Goal: Task Accomplishment & Management: Use online tool/utility

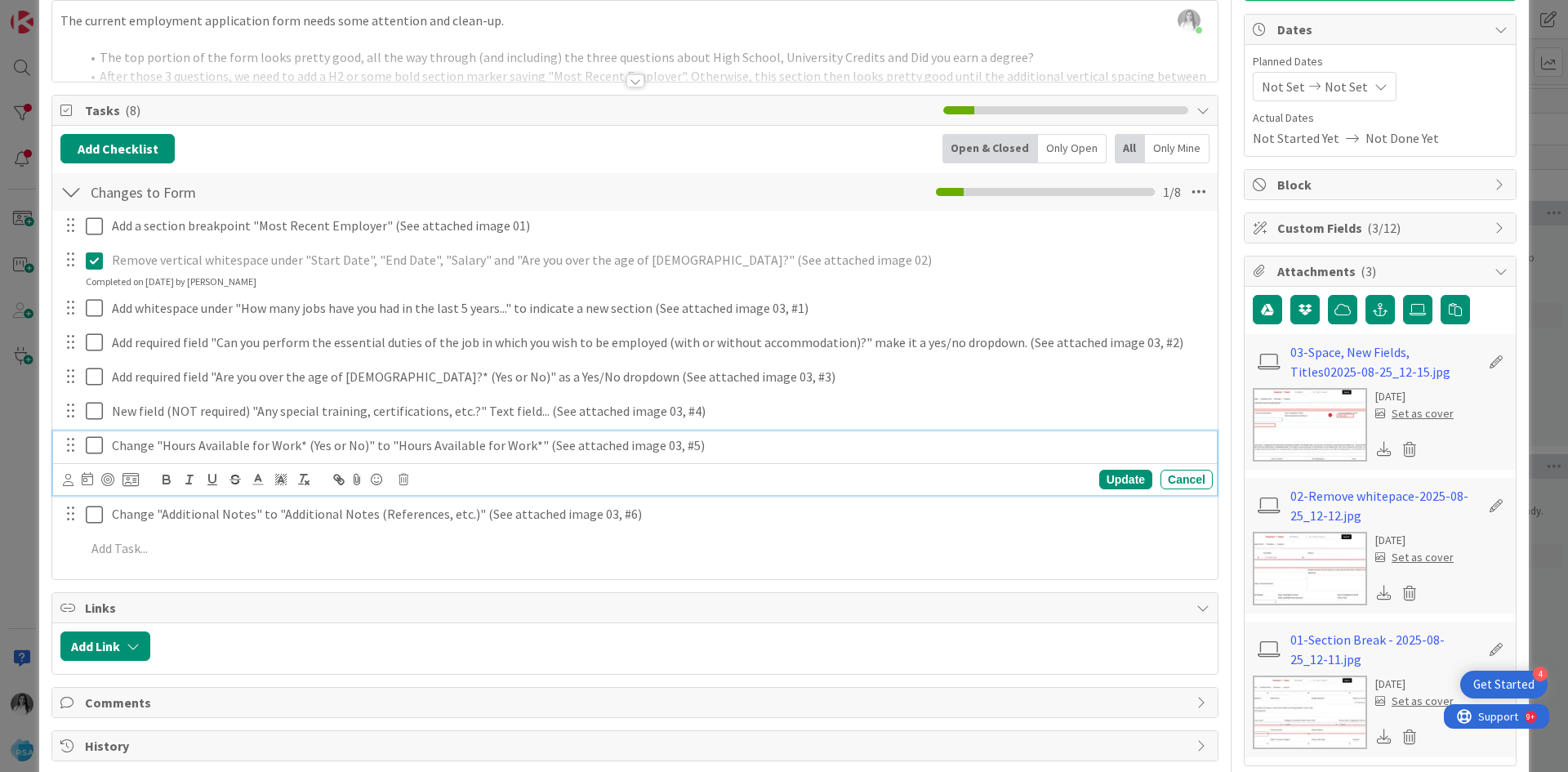
click at [835, 426] on div "New field (NOT required) "Any special training, certifications, etc.?" Text fie…" at bounding box center [635, 412] width 1164 height 30
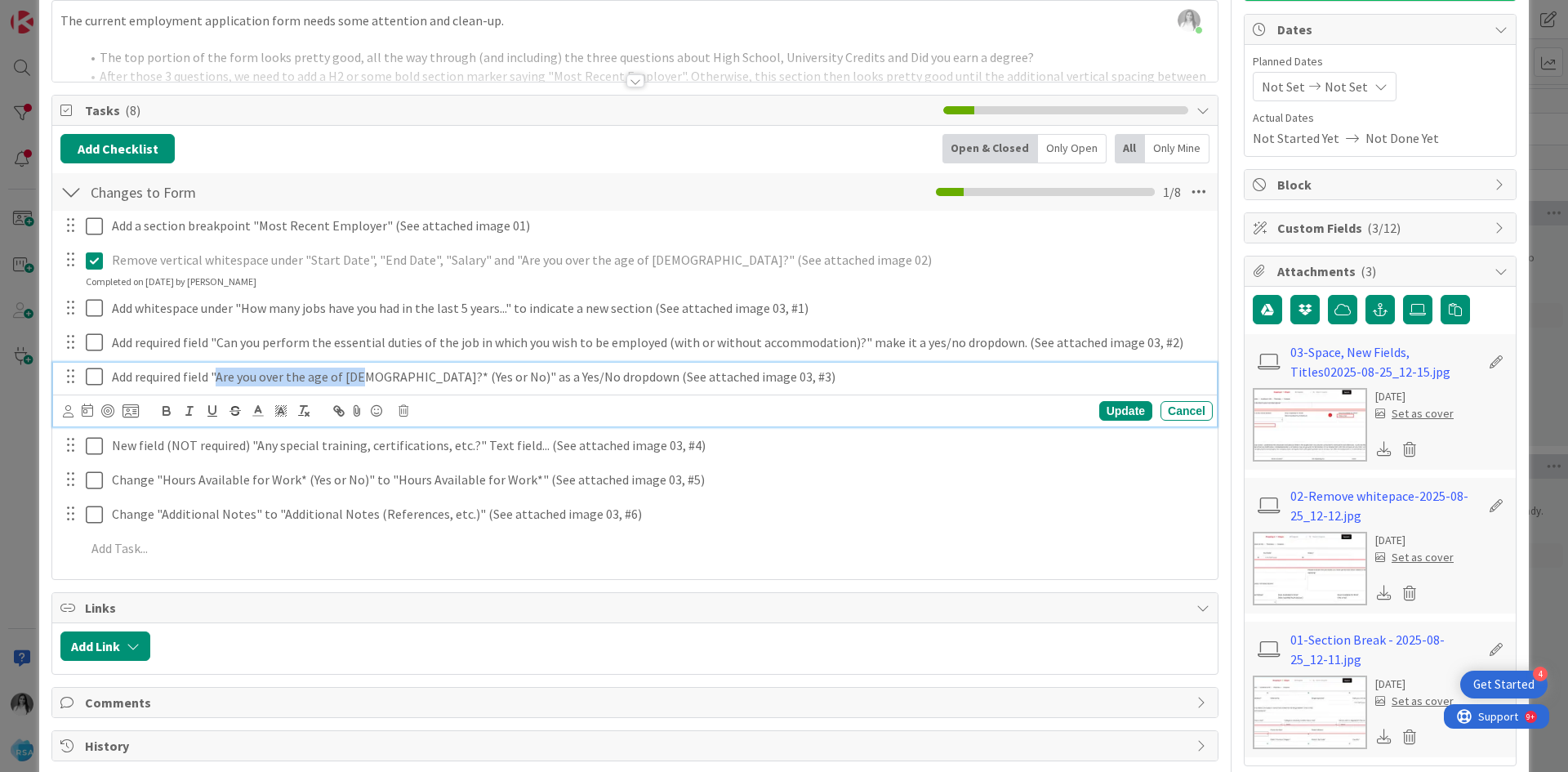
drag, startPoint x: 215, startPoint y: 381, endPoint x: 360, endPoint y: 365, distance: 145.9
click at [360, 365] on div "Add required field "Are you over the age of [DEMOGRAPHIC_DATA]?* (Yes or No)" a…" at bounding box center [659, 377] width 1108 height 29
copy p "Are you over the age of [DEMOGRAPHIC_DATA]?"
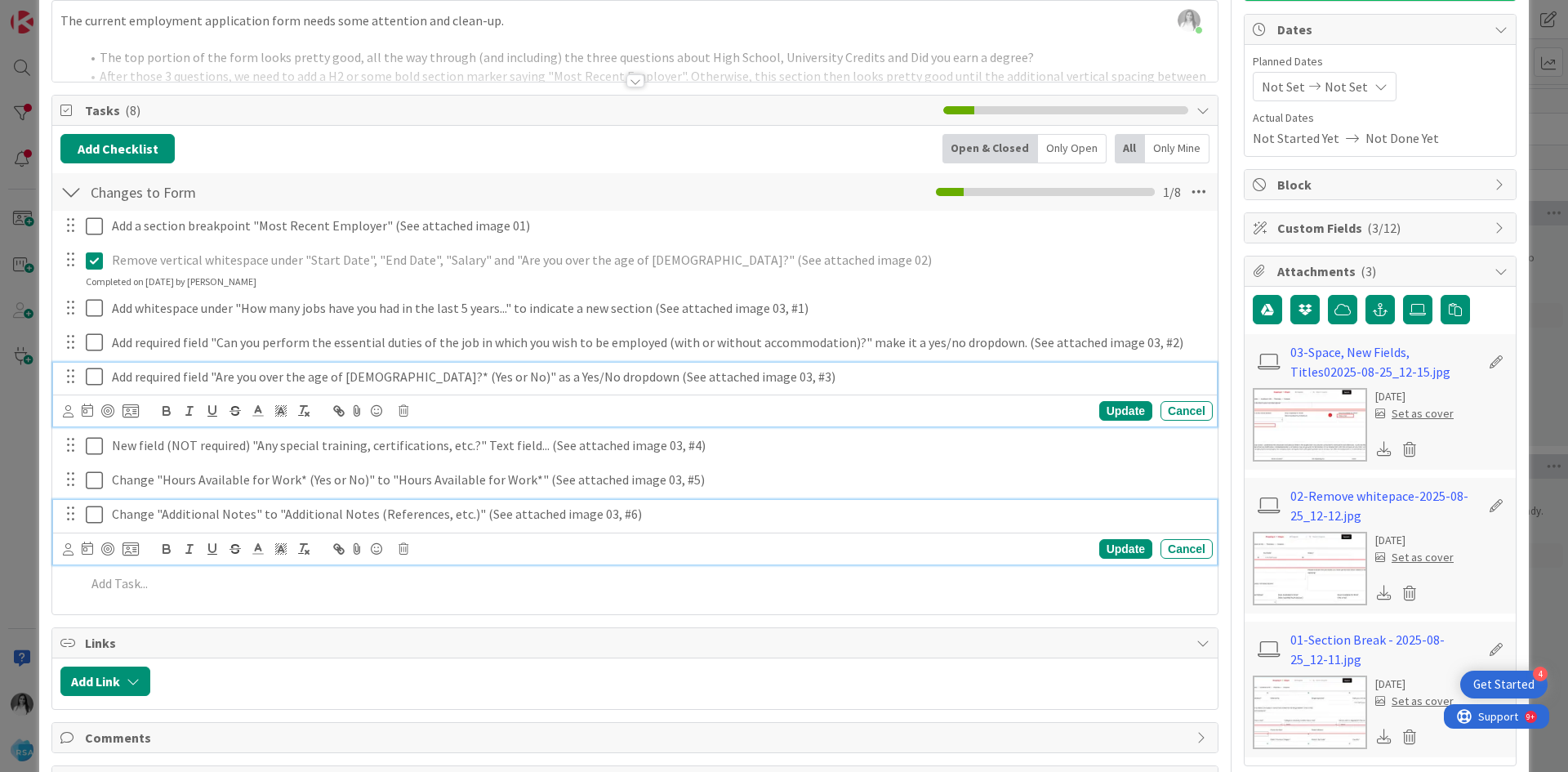
click at [792, 511] on p "Change "Additional Notes" to "Additional Notes (References, etc.)" (See attache…" at bounding box center [659, 513] width 1095 height 18
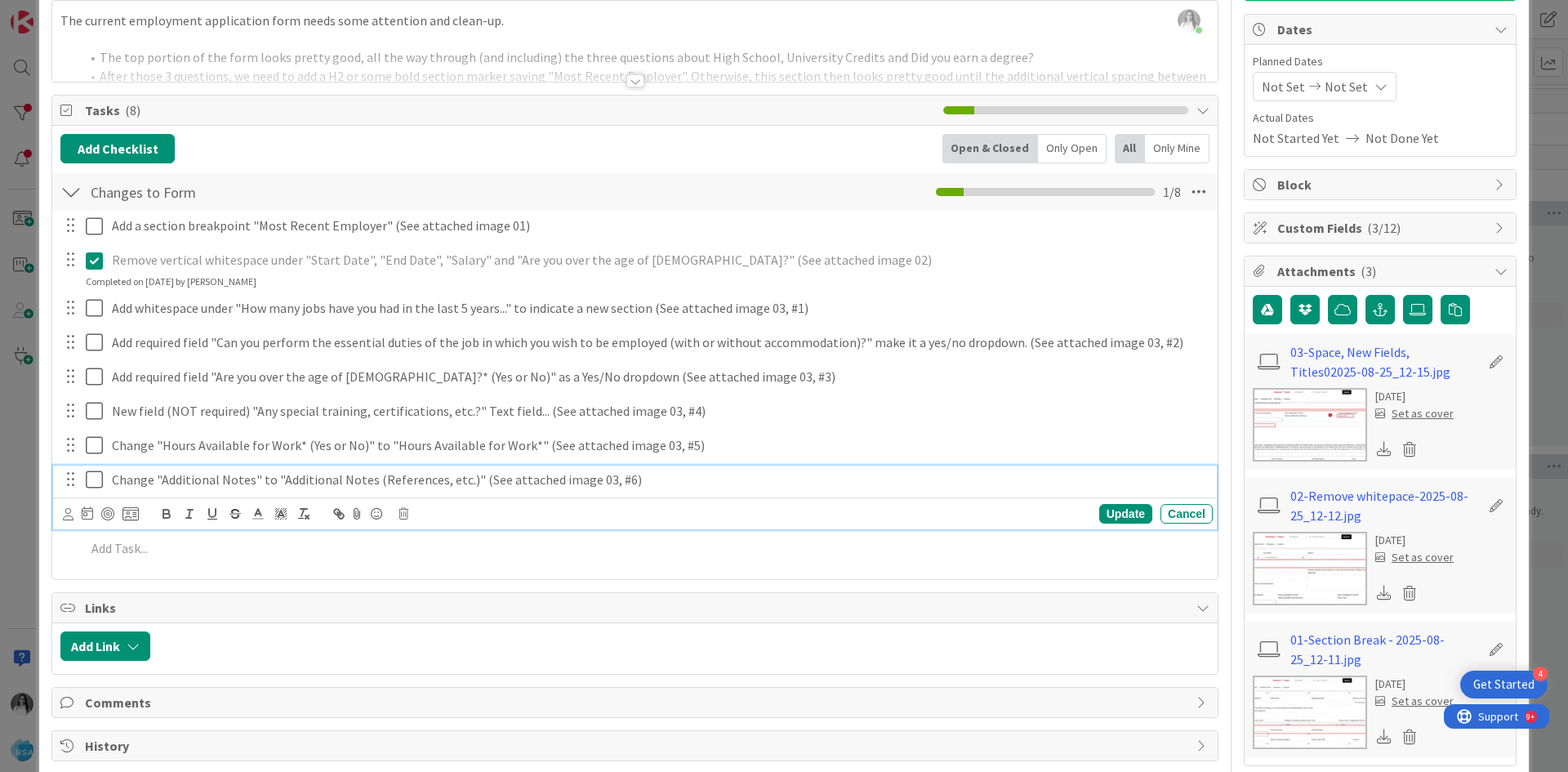
scroll to position [113, 0]
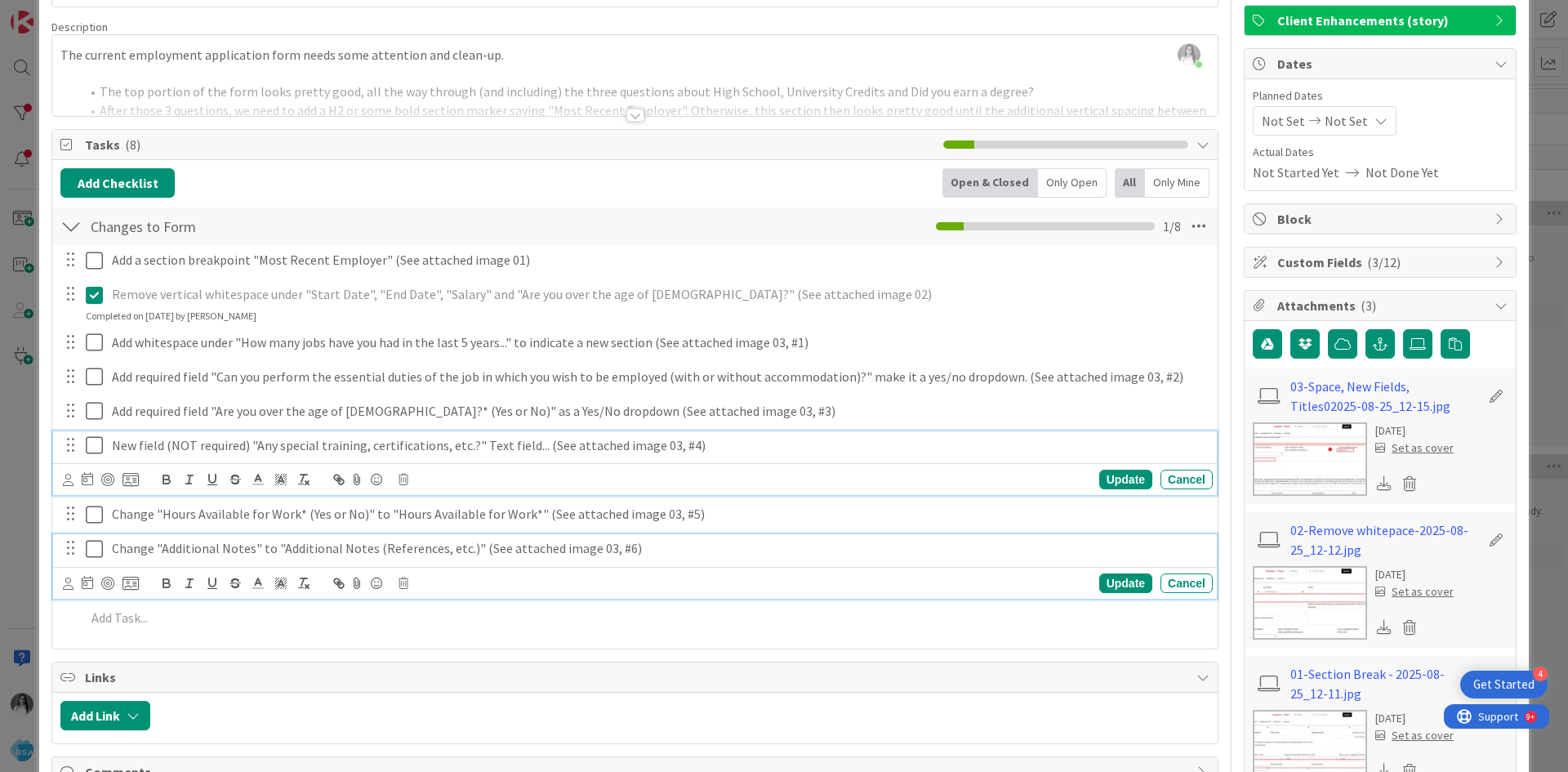
click at [743, 437] on div "New field (NOT required) "Any special training, certifications, etc.?" Text fie…" at bounding box center [635, 464] width 1164 height 65
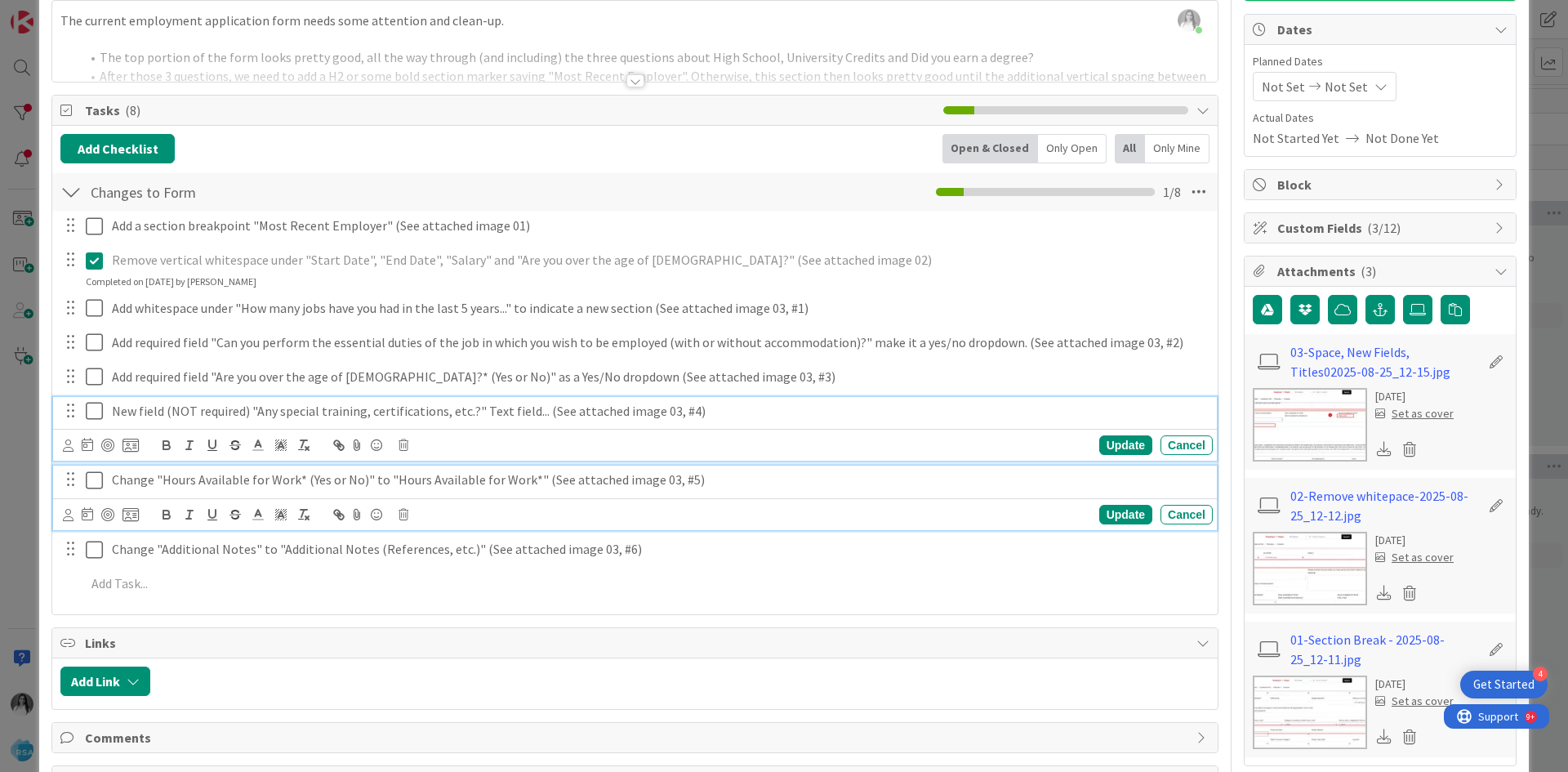
click at [703, 489] on p "Change "Hours Available for Work* (Yes or No)" to "Hours Available for Work*" (…" at bounding box center [659, 479] width 1095 height 18
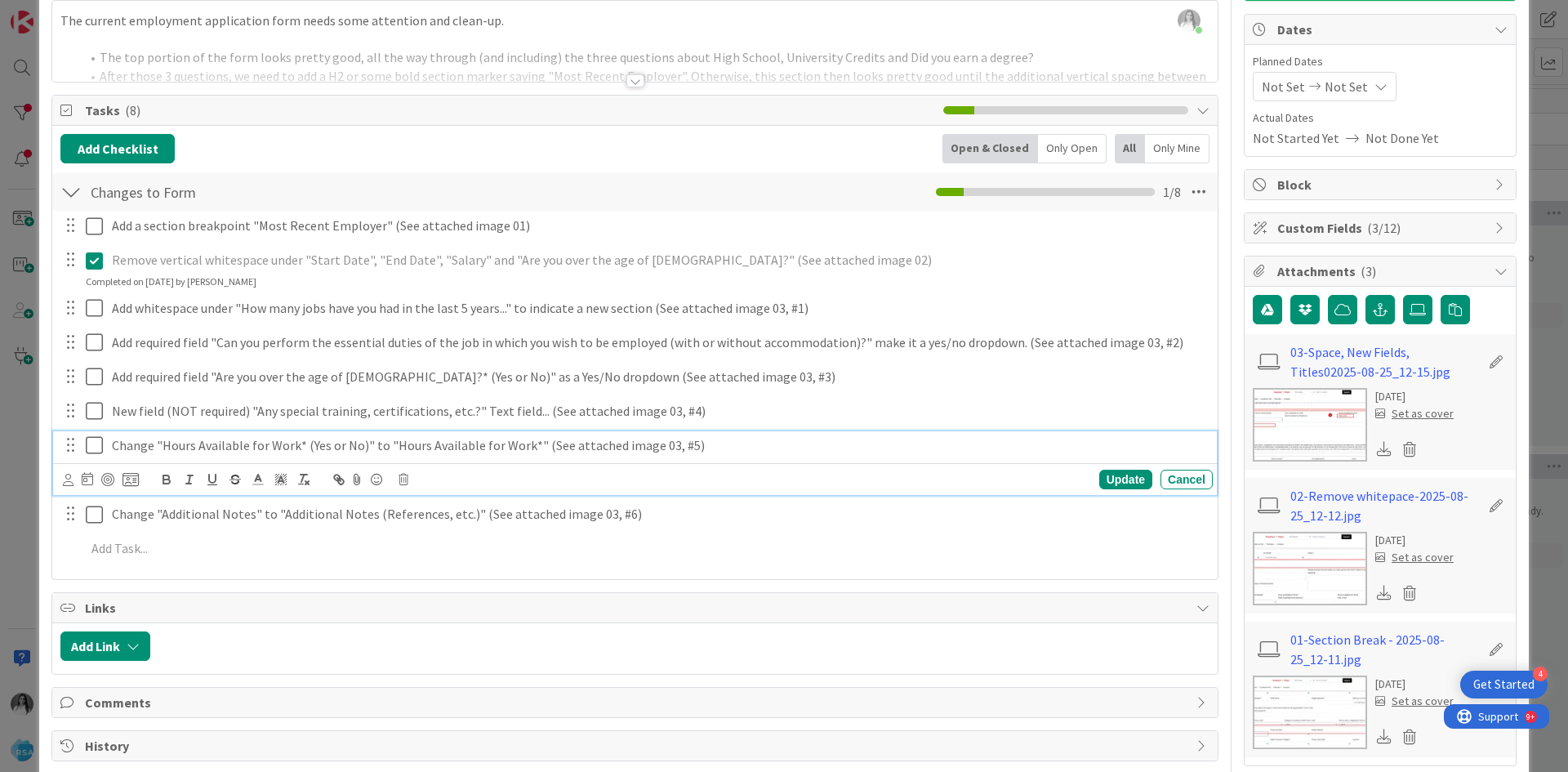
scroll to position [113, 0]
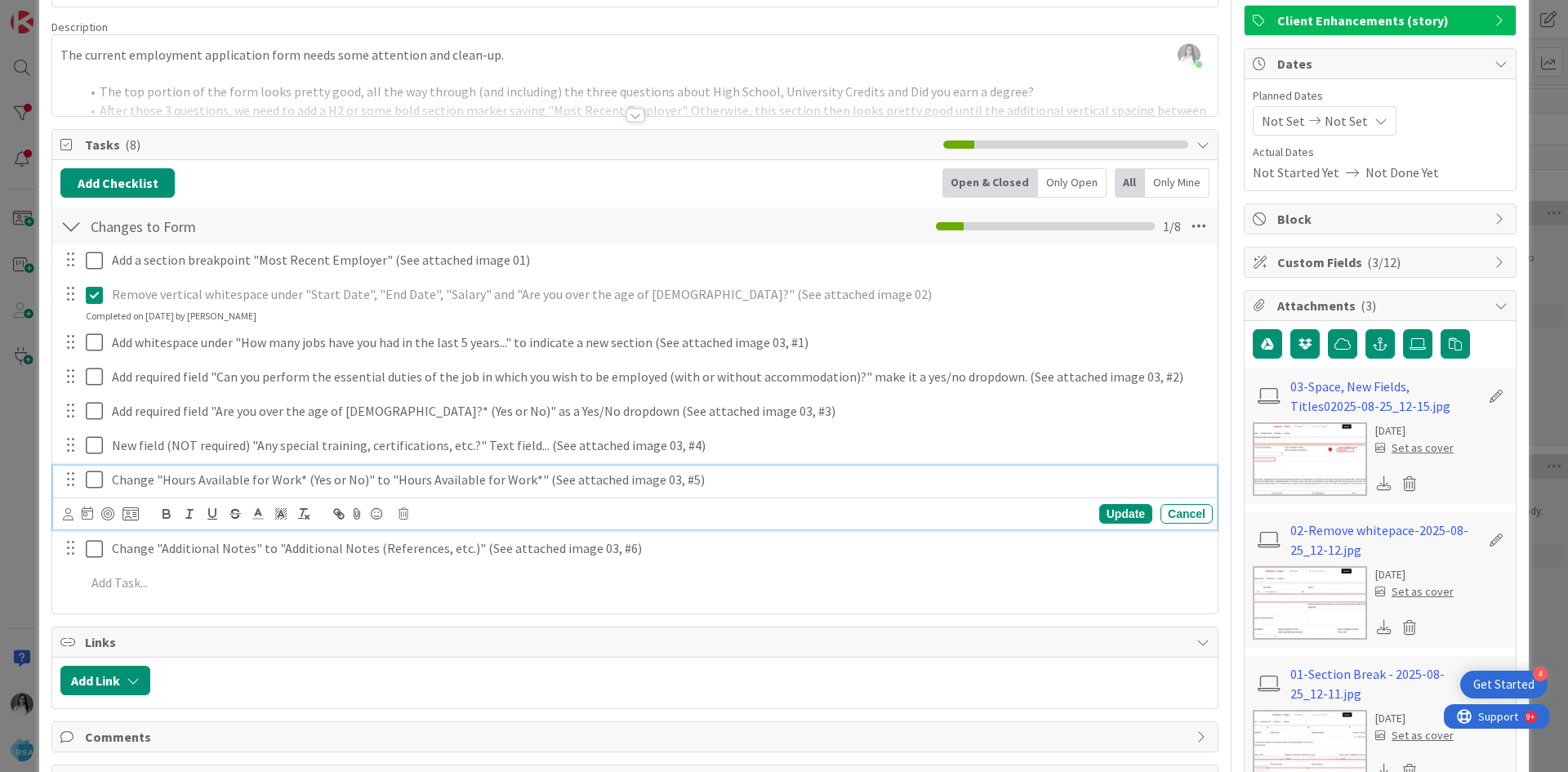
click at [455, 181] on div "Add Checklist Open & Closed Only Open All Only Mine" at bounding box center [635, 183] width 1149 height 30
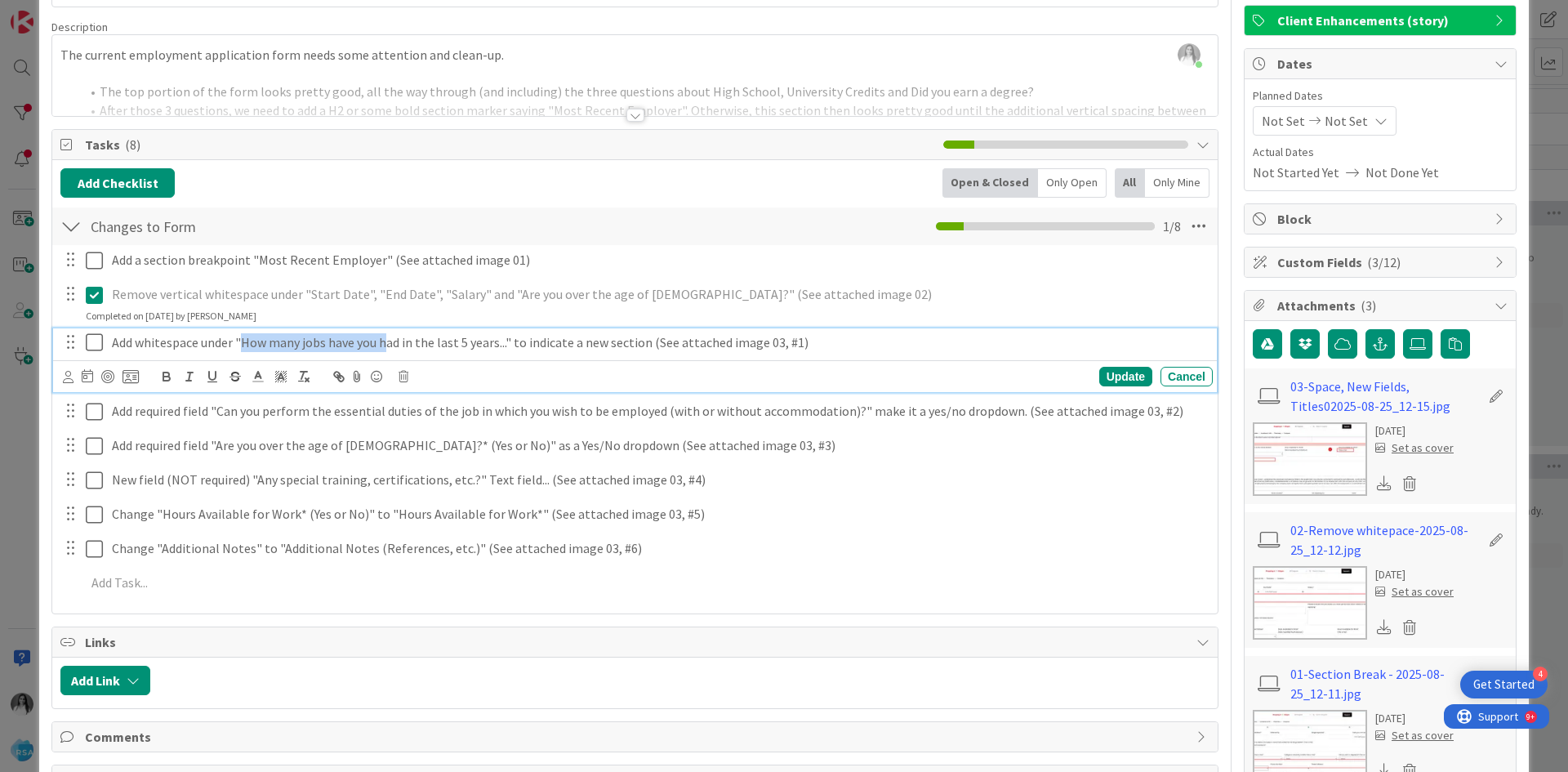
drag, startPoint x: 239, startPoint y: 336, endPoint x: 385, endPoint y: 340, distance: 146.1
click at [385, 340] on p "Add whitespace under "How many jobs have you had in the last 5 years..." to ind…" at bounding box center [659, 342] width 1095 height 18
copy p "How many jobs have you h"
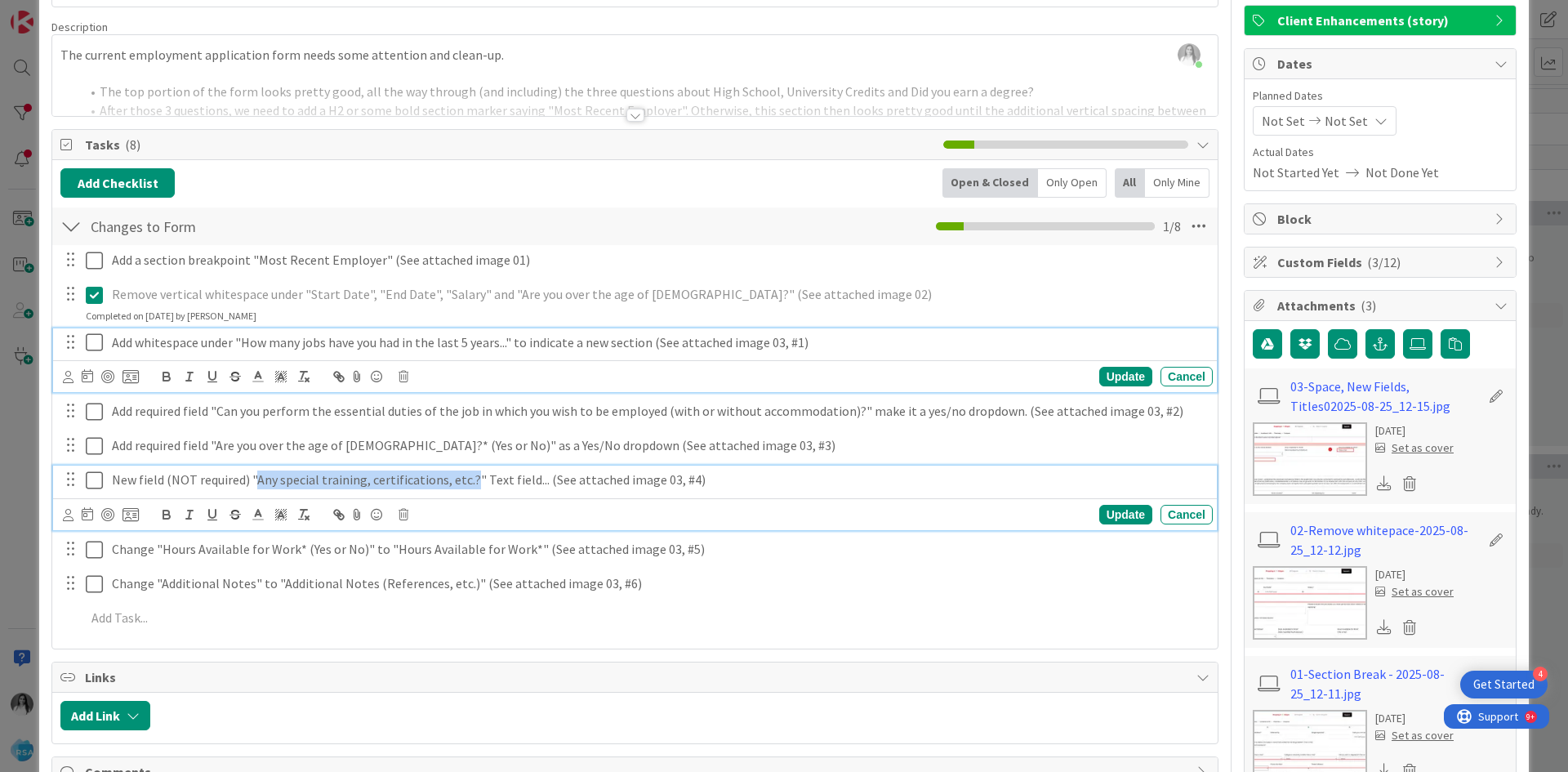
drag, startPoint x: 253, startPoint y: 475, endPoint x: 471, endPoint y: 485, distance: 218.2
click at [471, 485] on p "New field (NOT required) "Any special training, certifications, etc.?" Text fie…" at bounding box center [659, 479] width 1095 height 18
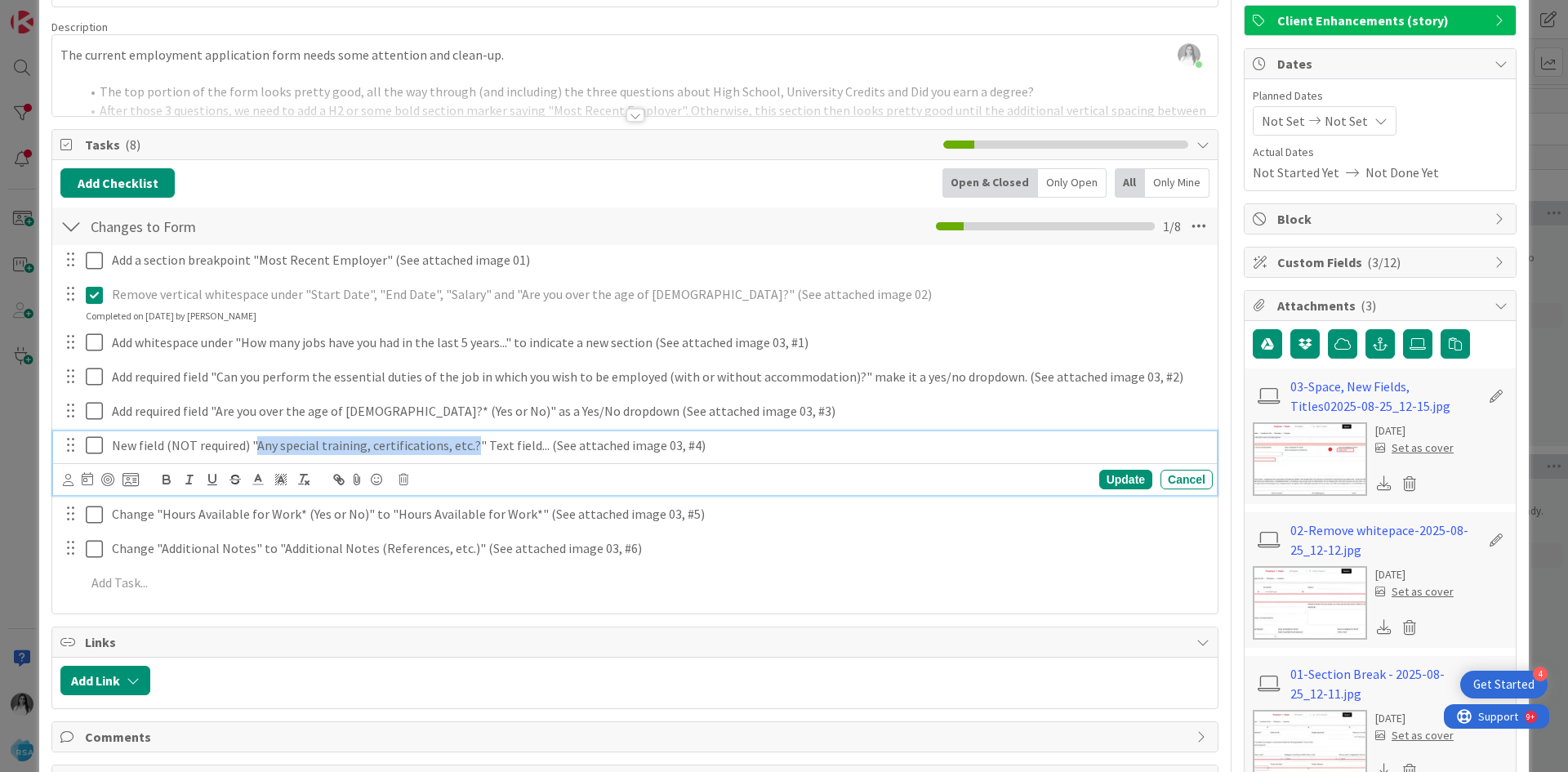
scroll to position [78, 0]
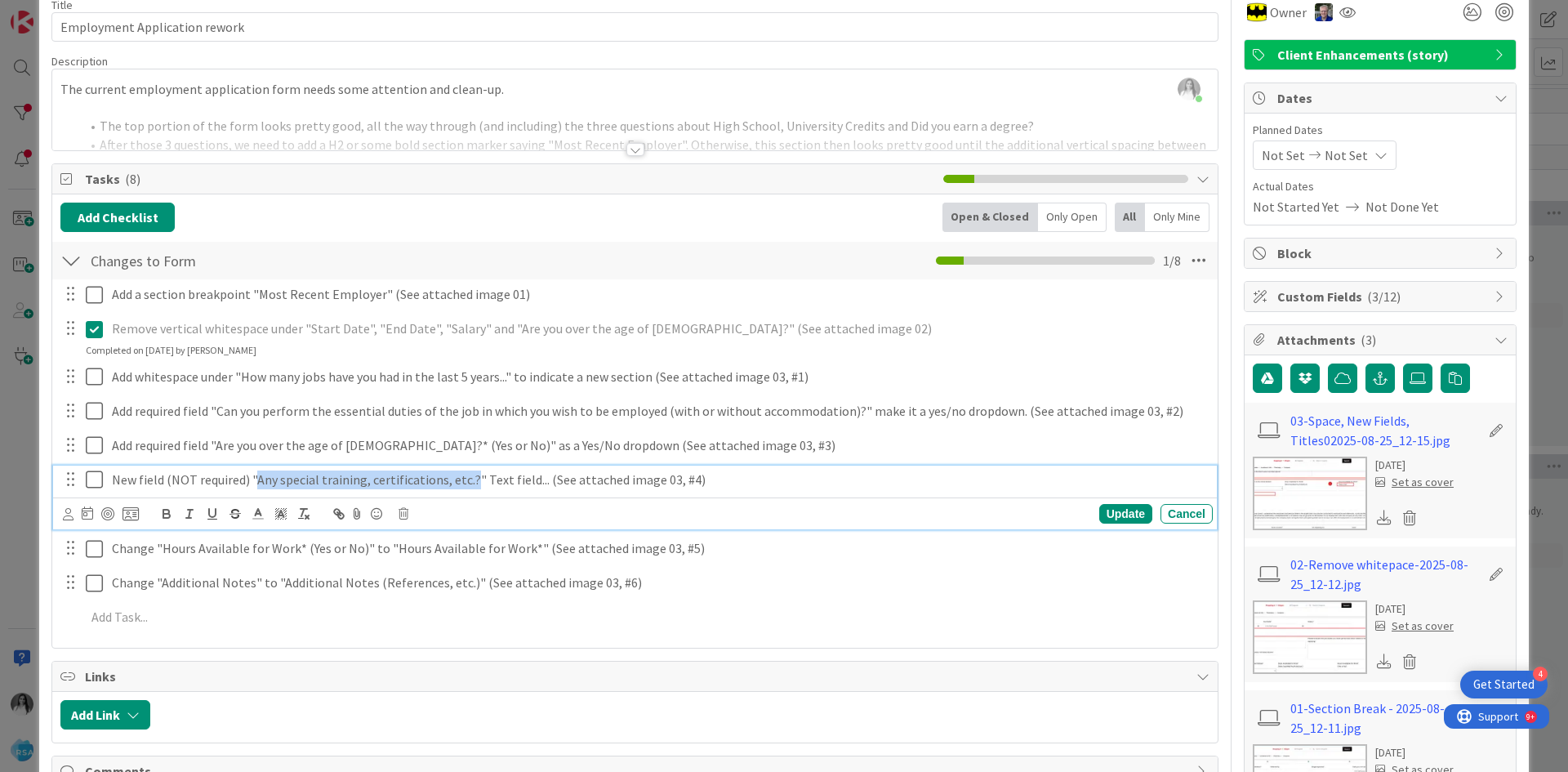
copy p "Any special training, certifications, etc.?"
click at [1293, 502] on img at bounding box center [1310, 493] width 114 height 74
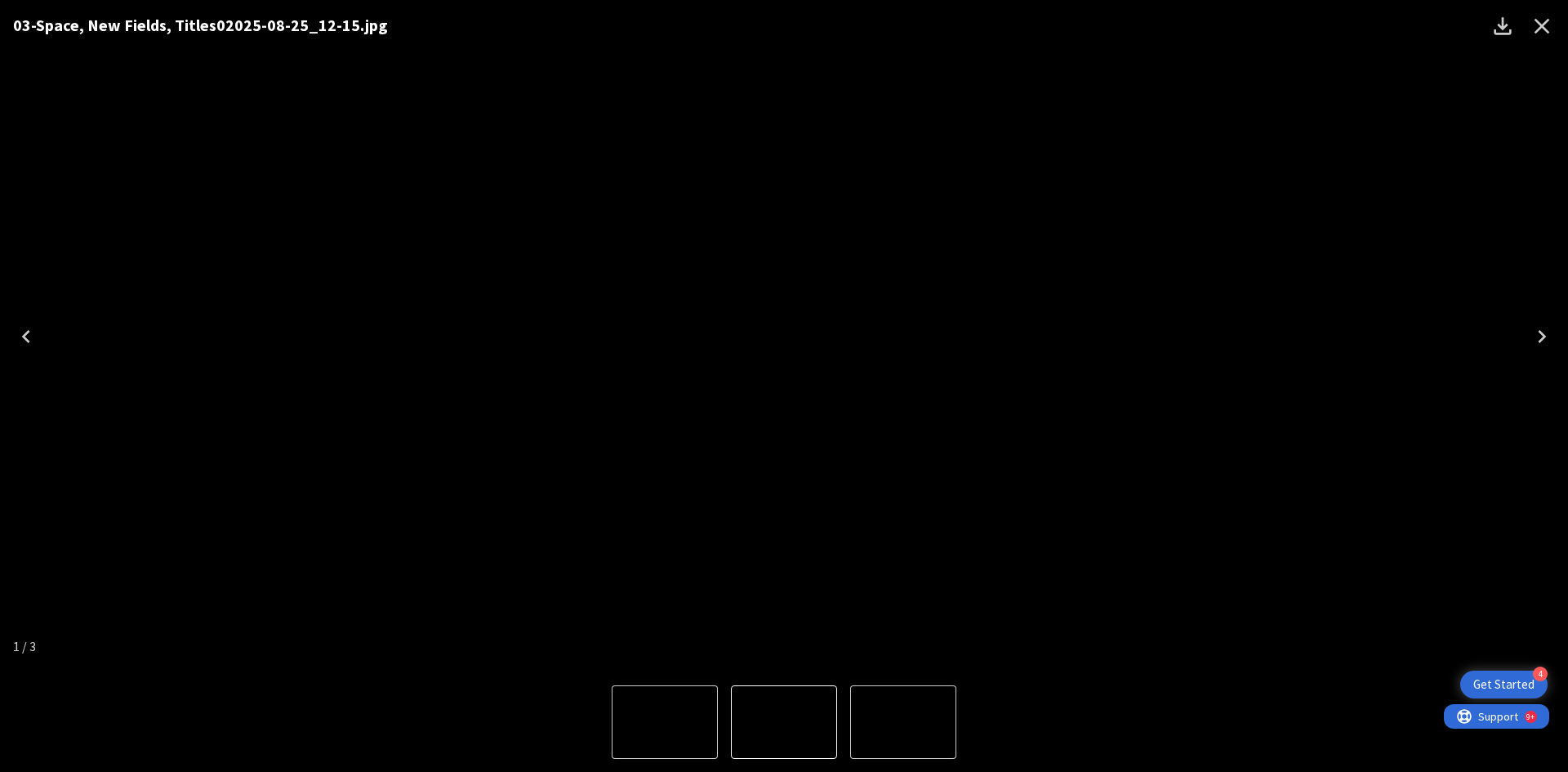
click at [1078, 712] on div "Lightbox" at bounding box center [784, 722] width 1568 height 100
click at [1543, 19] on icon "Close" at bounding box center [1543, 26] width 26 height 26
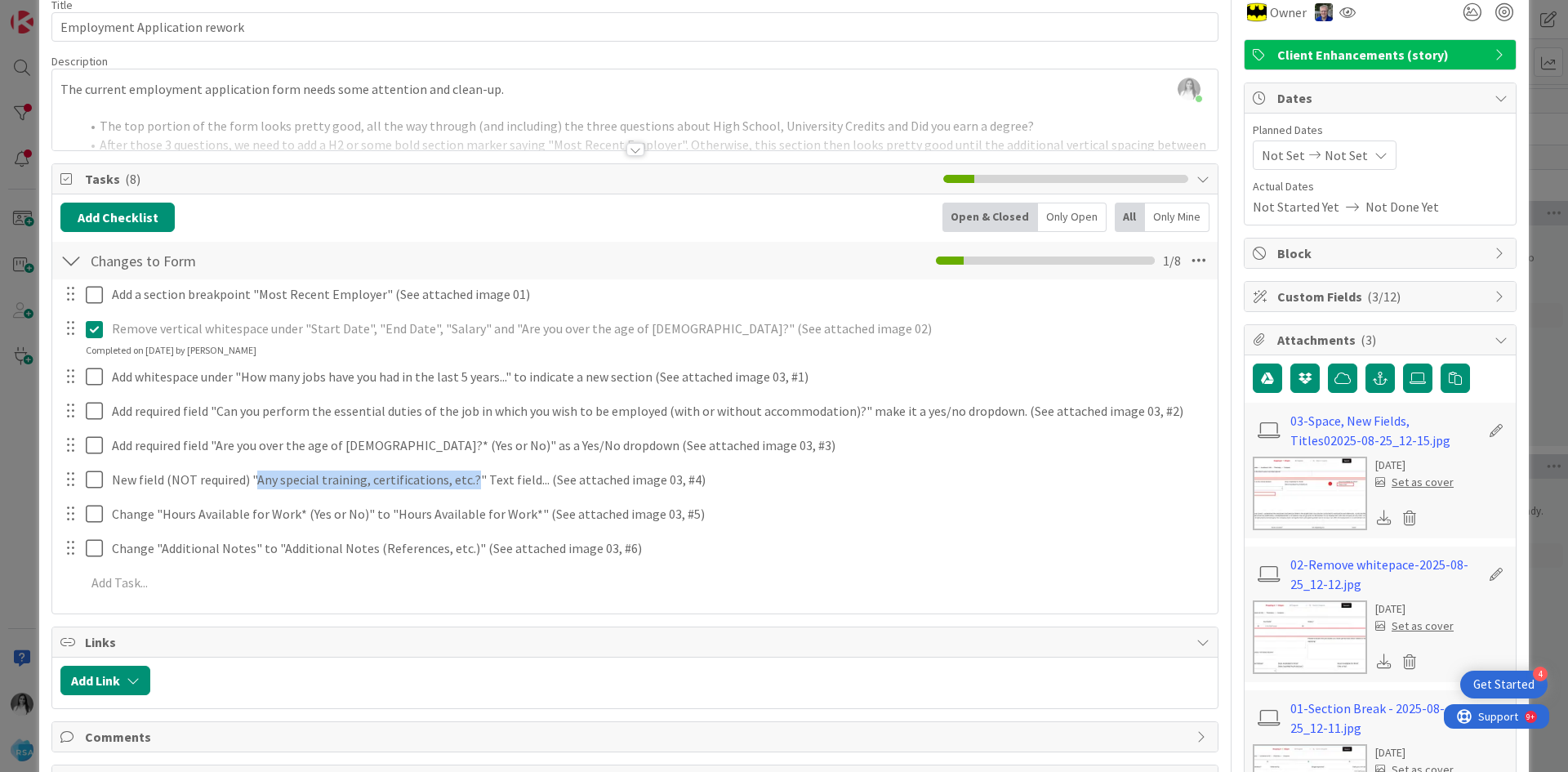
click at [1295, 487] on img at bounding box center [1310, 493] width 114 height 74
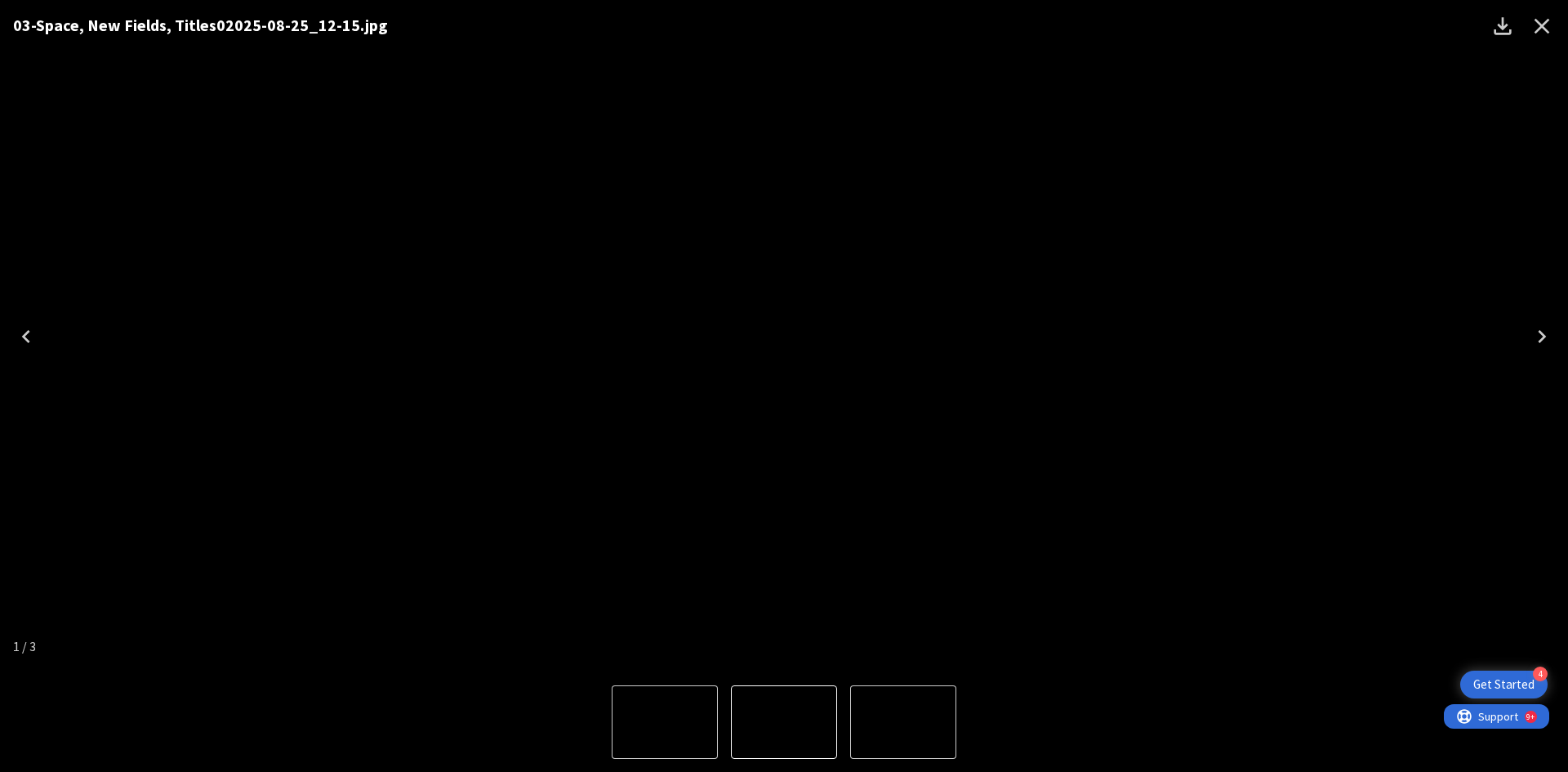
click at [1541, 333] on icon "Next" at bounding box center [1543, 336] width 26 height 26
click at [1089, 695] on div "Lightbox" at bounding box center [784, 722] width 1568 height 100
click at [1538, 20] on icon "Close" at bounding box center [1543, 26] width 26 height 26
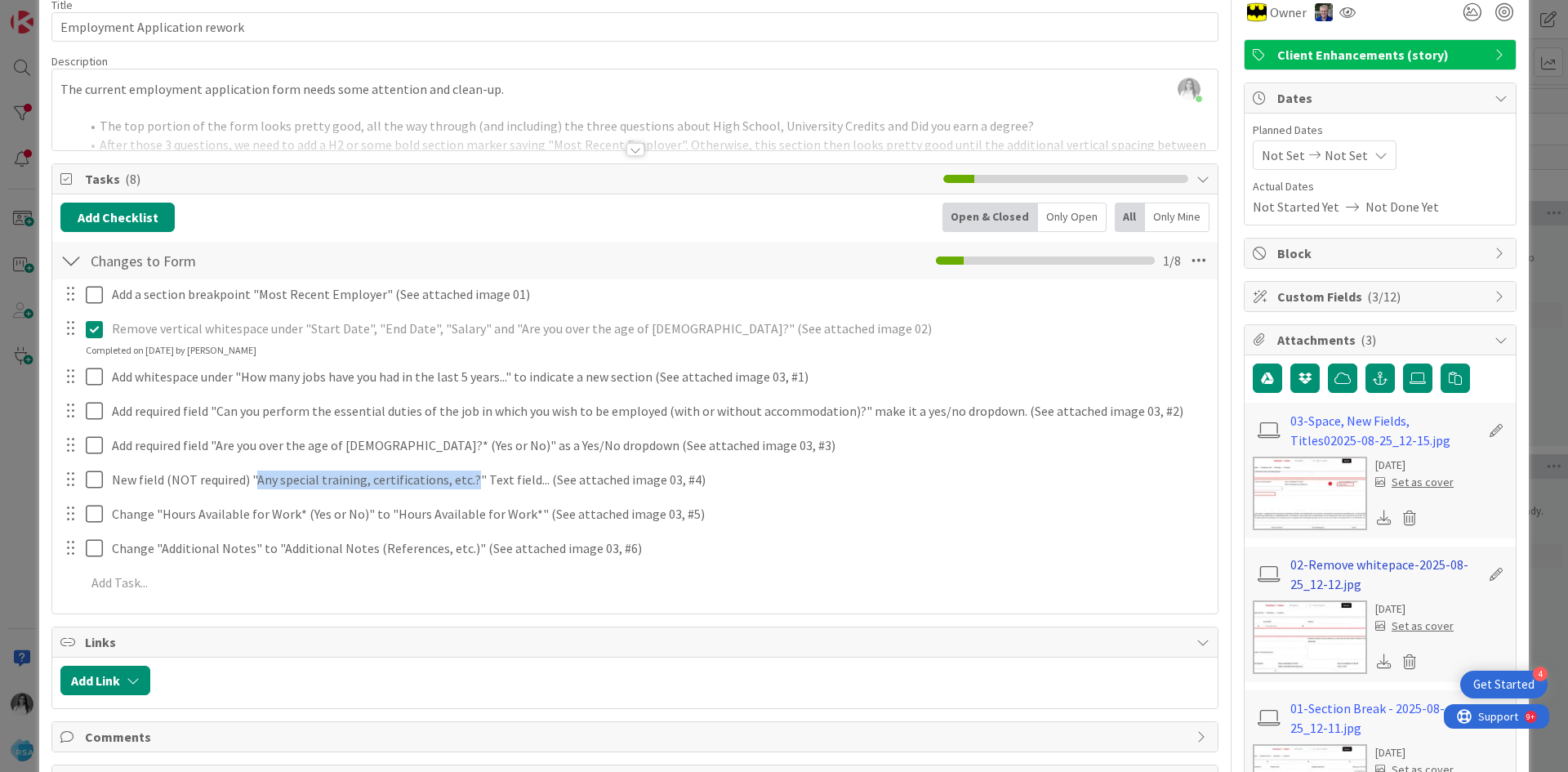
scroll to position [263, 0]
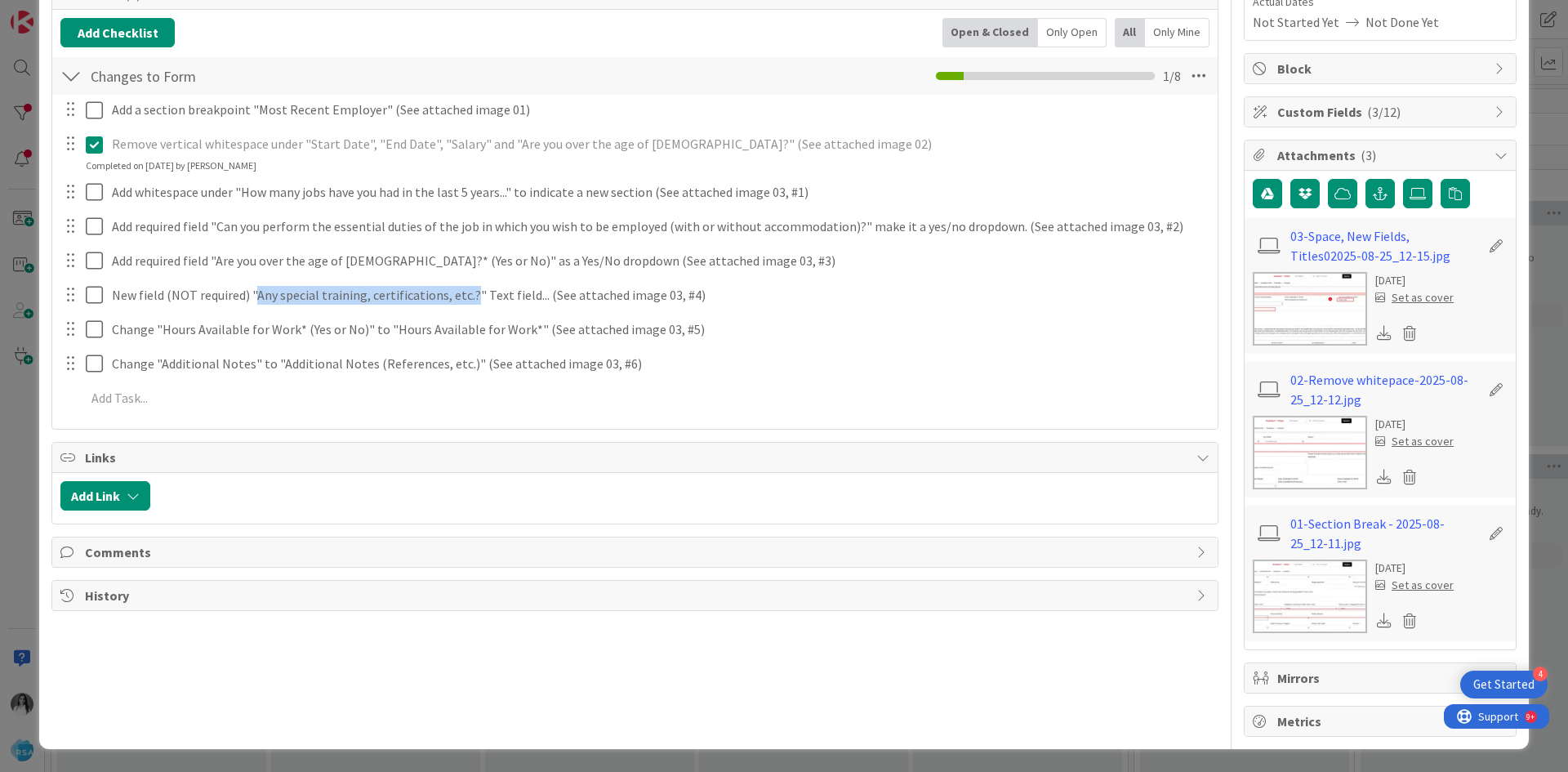
click at [1297, 603] on img at bounding box center [1310, 596] width 114 height 74
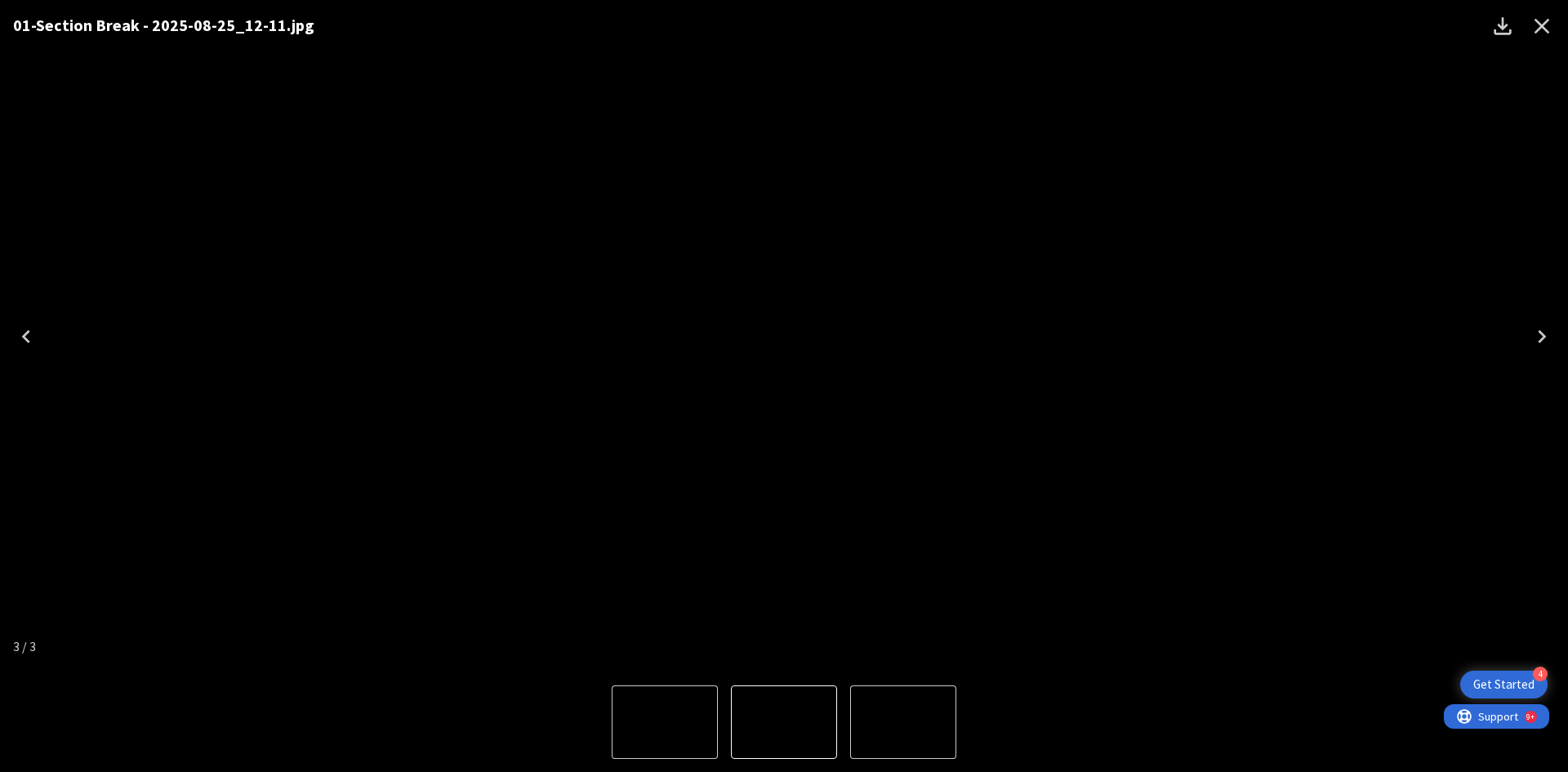
click at [1542, 330] on icon "Next" at bounding box center [1543, 336] width 26 height 26
click at [18, 324] on icon "Previous" at bounding box center [26, 336] width 26 height 26
click at [1117, 679] on div "Lightbox" at bounding box center [784, 722] width 1568 height 100
click at [1544, 27] on icon "Close" at bounding box center [1543, 26] width 16 height 16
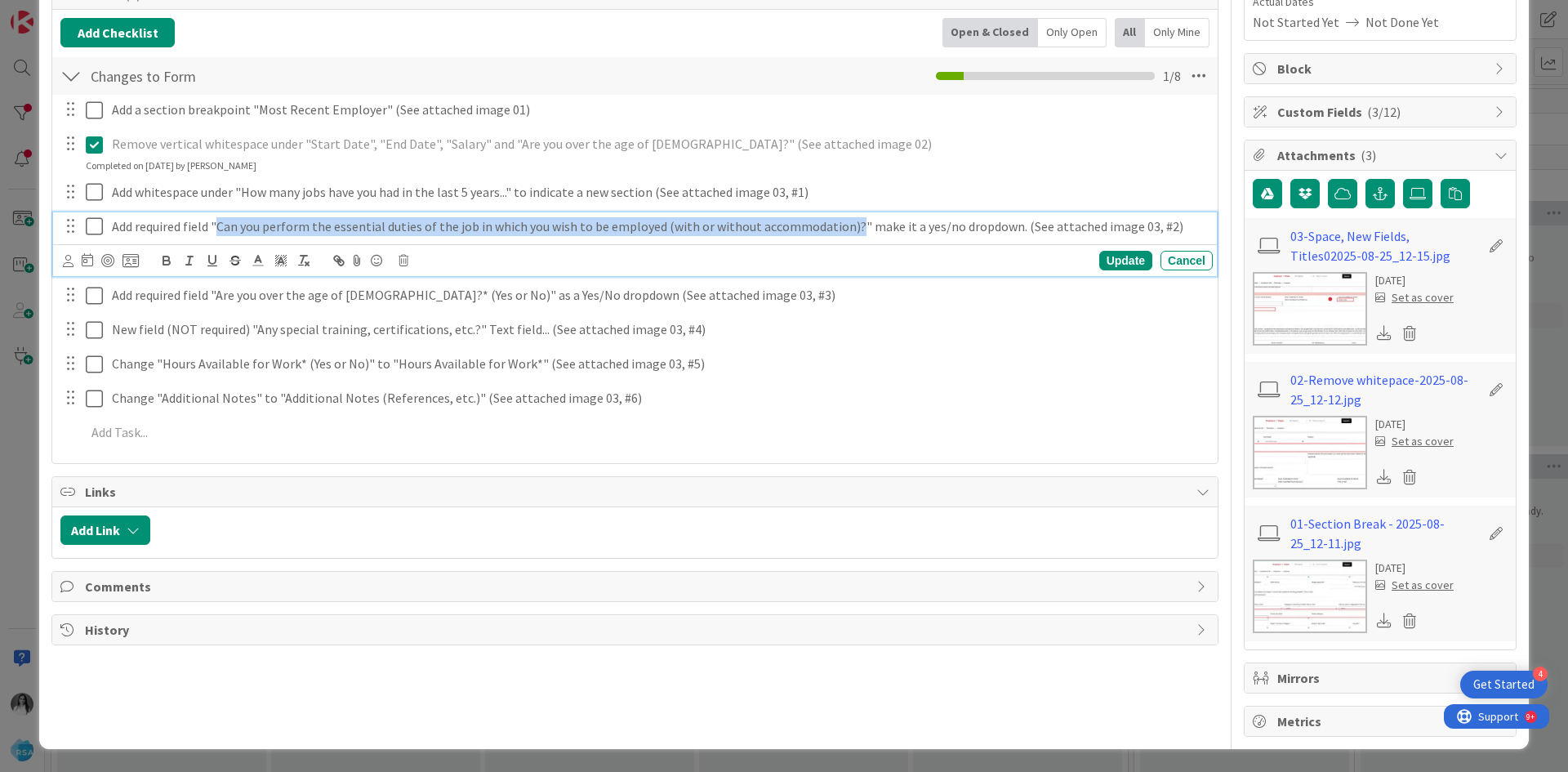
drag, startPoint x: 216, startPoint y: 222, endPoint x: 850, endPoint y: 244, distance: 634.4
click at [850, 244] on div "Add required field "Can you perform the essential duties of the job in which yo…" at bounding box center [635, 244] width 1164 height 65
copy p "Can you perform the essential duties of the job in which you wish to be employe…"
click at [1295, 585] on img at bounding box center [1310, 596] width 114 height 74
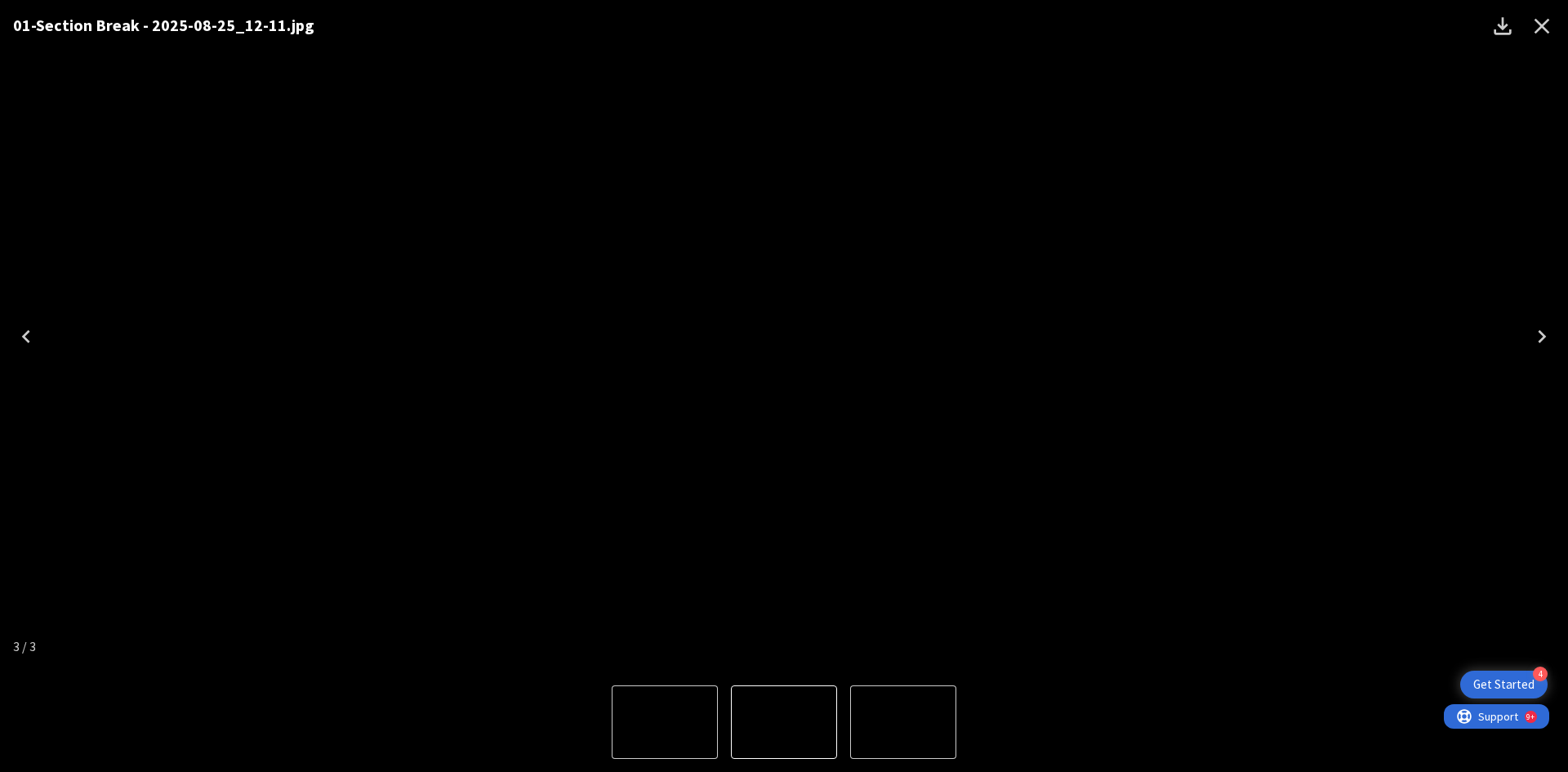
click at [1544, 333] on icon "Next" at bounding box center [1543, 336] width 26 height 26
click at [1504, 30] on icon "Download" at bounding box center [1503, 26] width 18 height 18
click at [424, 716] on div "Lightbox" at bounding box center [784, 722] width 1568 height 100
click at [1544, 28] on icon "Close" at bounding box center [1543, 26] width 16 height 16
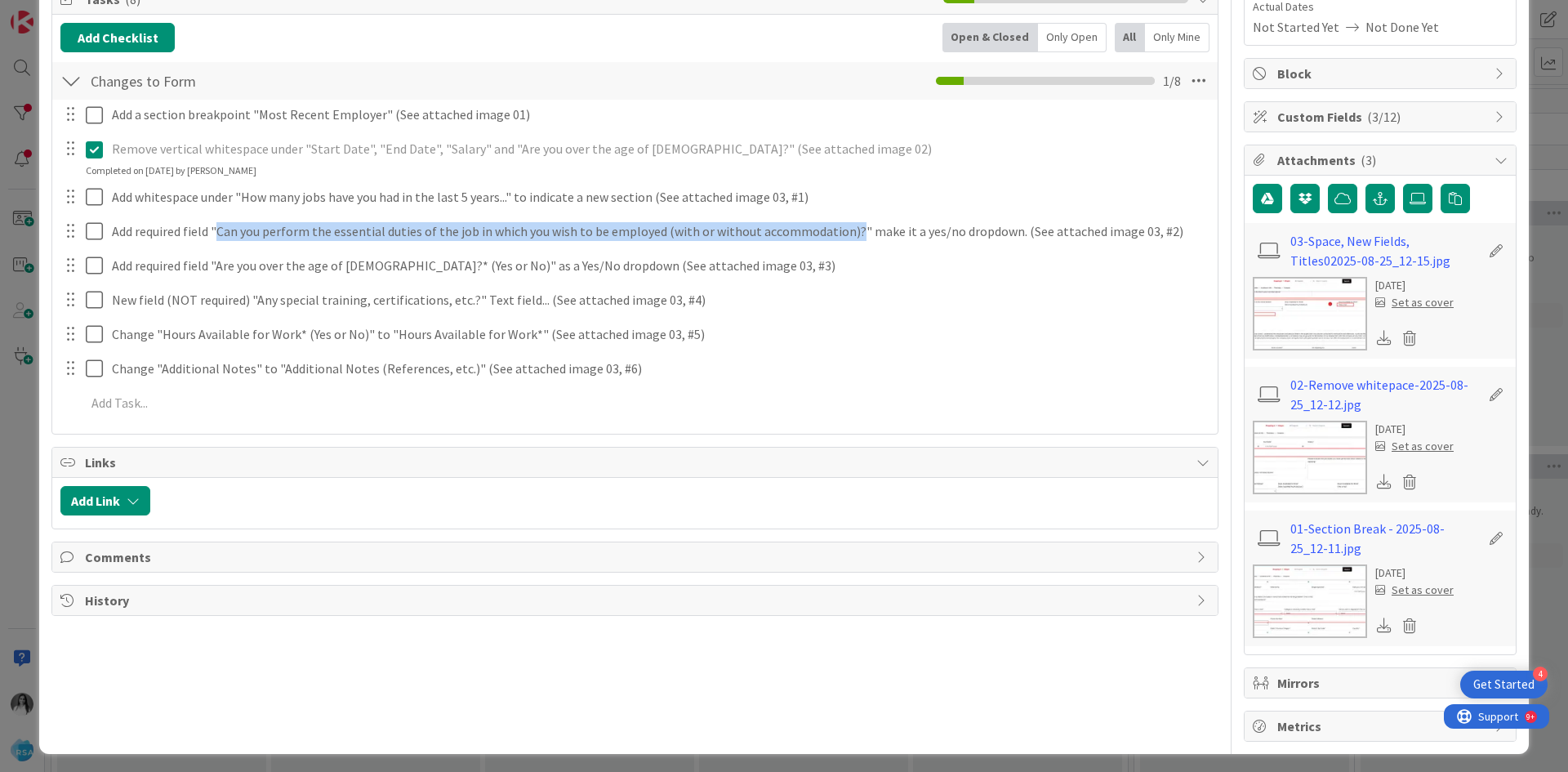
click at [1316, 581] on img at bounding box center [1310, 601] width 114 height 74
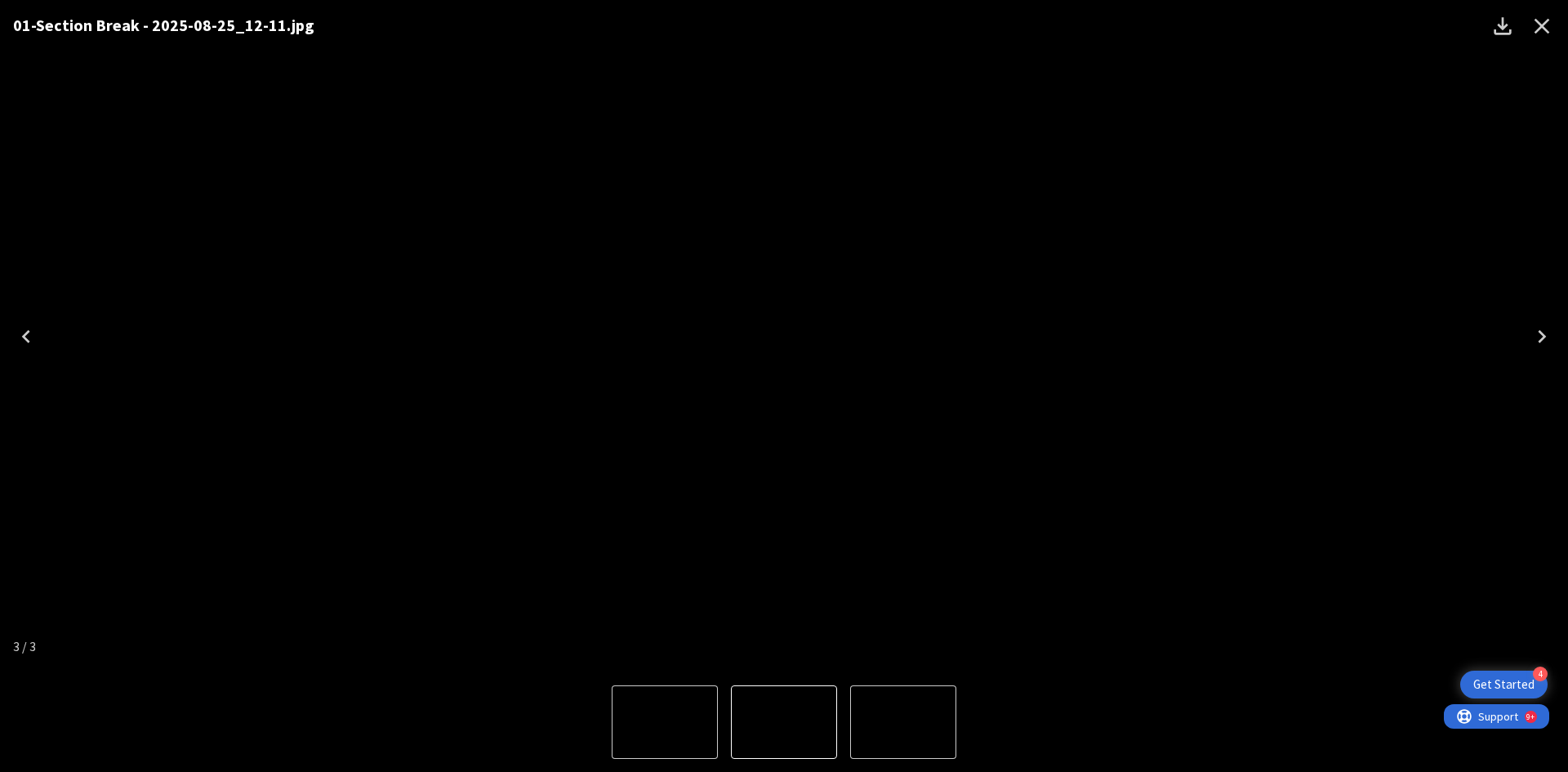
click at [1549, 88] on div "01-Section Break - 2025-08-25_12-11.jpg" at bounding box center [784, 336] width 1568 height 672
click at [1547, 18] on icon "Close" at bounding box center [1543, 26] width 26 height 26
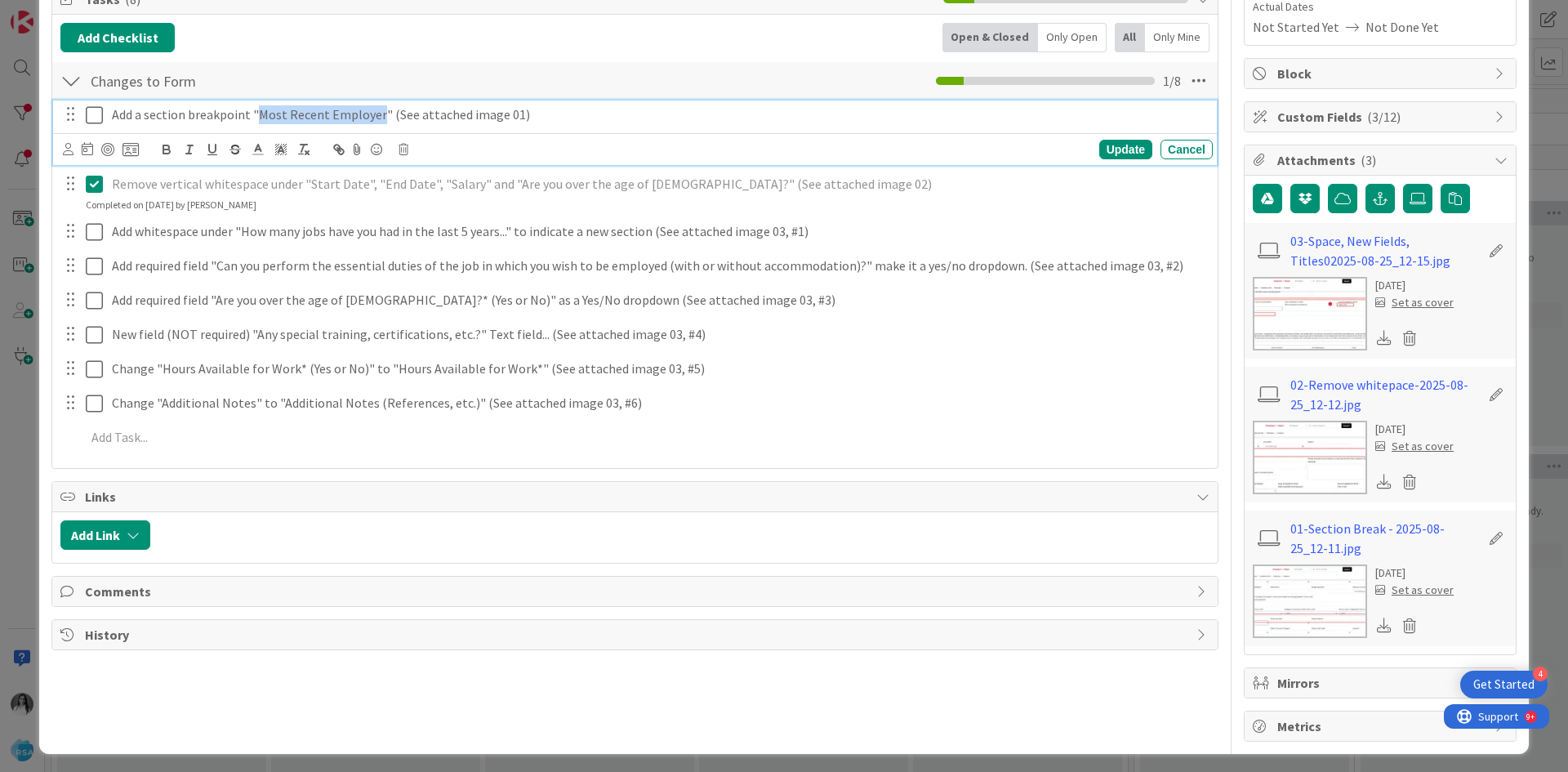
drag, startPoint x: 309, startPoint y: 117, endPoint x: 377, endPoint y: 115, distance: 68.0
click at [377, 115] on p "Add a section breakpoint "Most Recent Employer" (See attached image 01)" at bounding box center [659, 114] width 1095 height 18
copy p "Most Recent Employer"
click at [1264, 581] on img at bounding box center [1310, 601] width 114 height 74
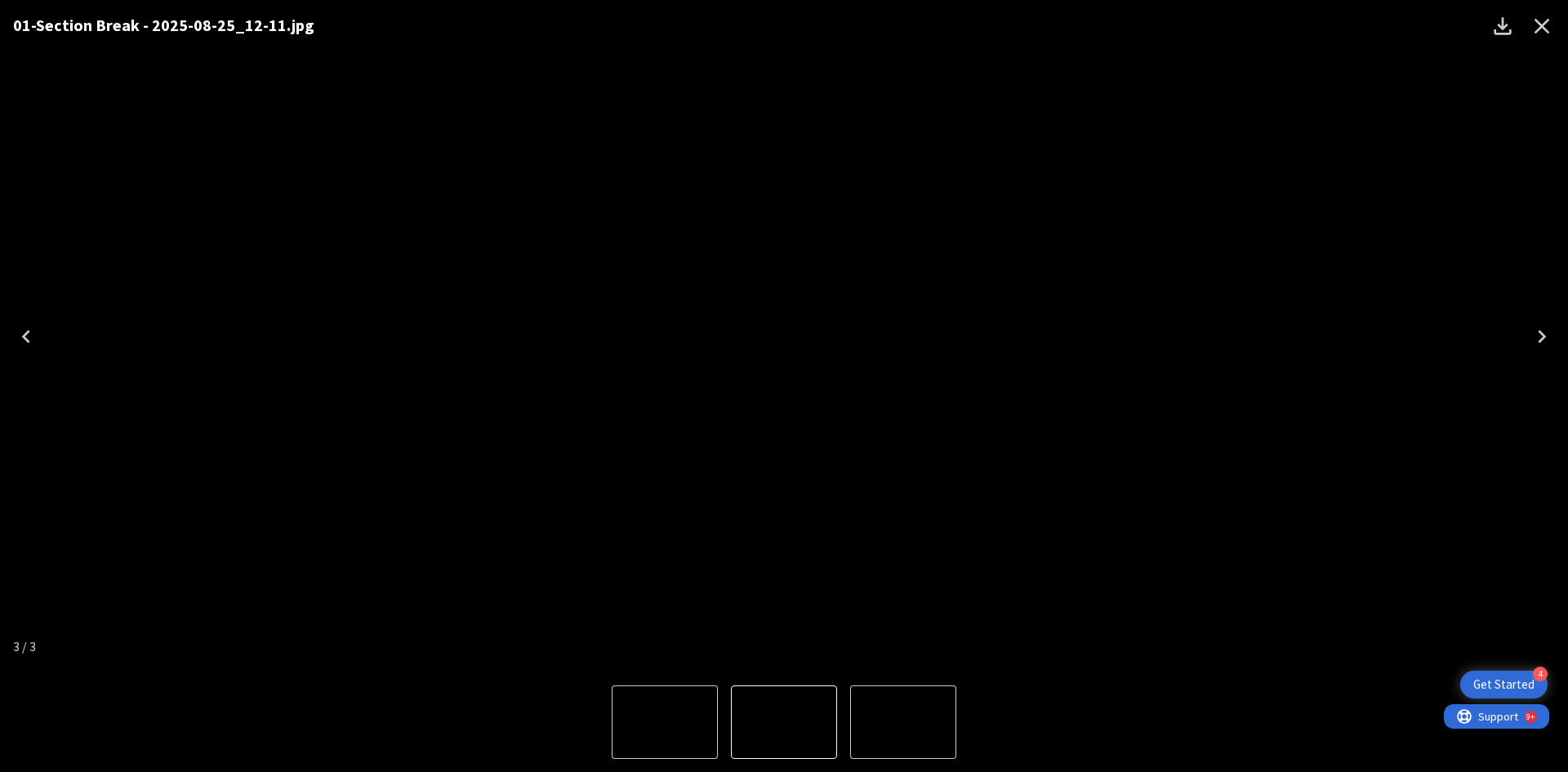
click at [259, 671] on div "01-Section Break - 2025-08-25_12-11.jpg" at bounding box center [784, 336] width 1568 height 672
click at [1540, 30] on icon "Close" at bounding box center [1543, 26] width 16 height 16
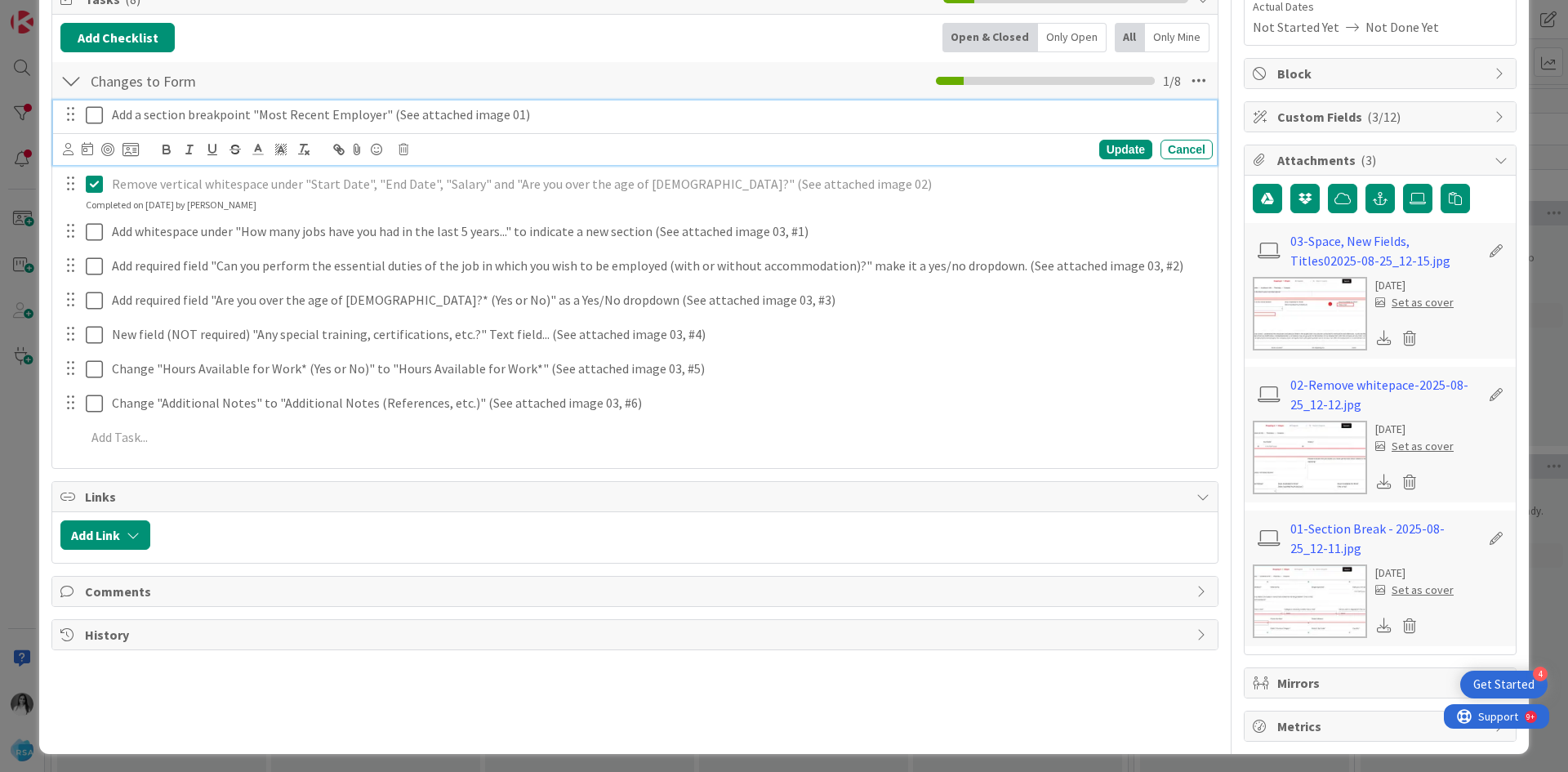
drag, startPoint x: 258, startPoint y: 115, endPoint x: 375, endPoint y: 117, distance: 117.0
click at [375, 117] on p "Add a section breakpoint "Most Recent Employer" (See attached image 01)" at bounding box center [659, 114] width 1095 height 18
drag, startPoint x: 379, startPoint y: 110, endPoint x: 258, endPoint y: 111, distance: 121.0
click at [258, 111] on p "Add a section breakpoint "Most Recent Employer" (See attached image 01)" at bounding box center [659, 114] width 1095 height 18
copy p "Most Recent Employer"
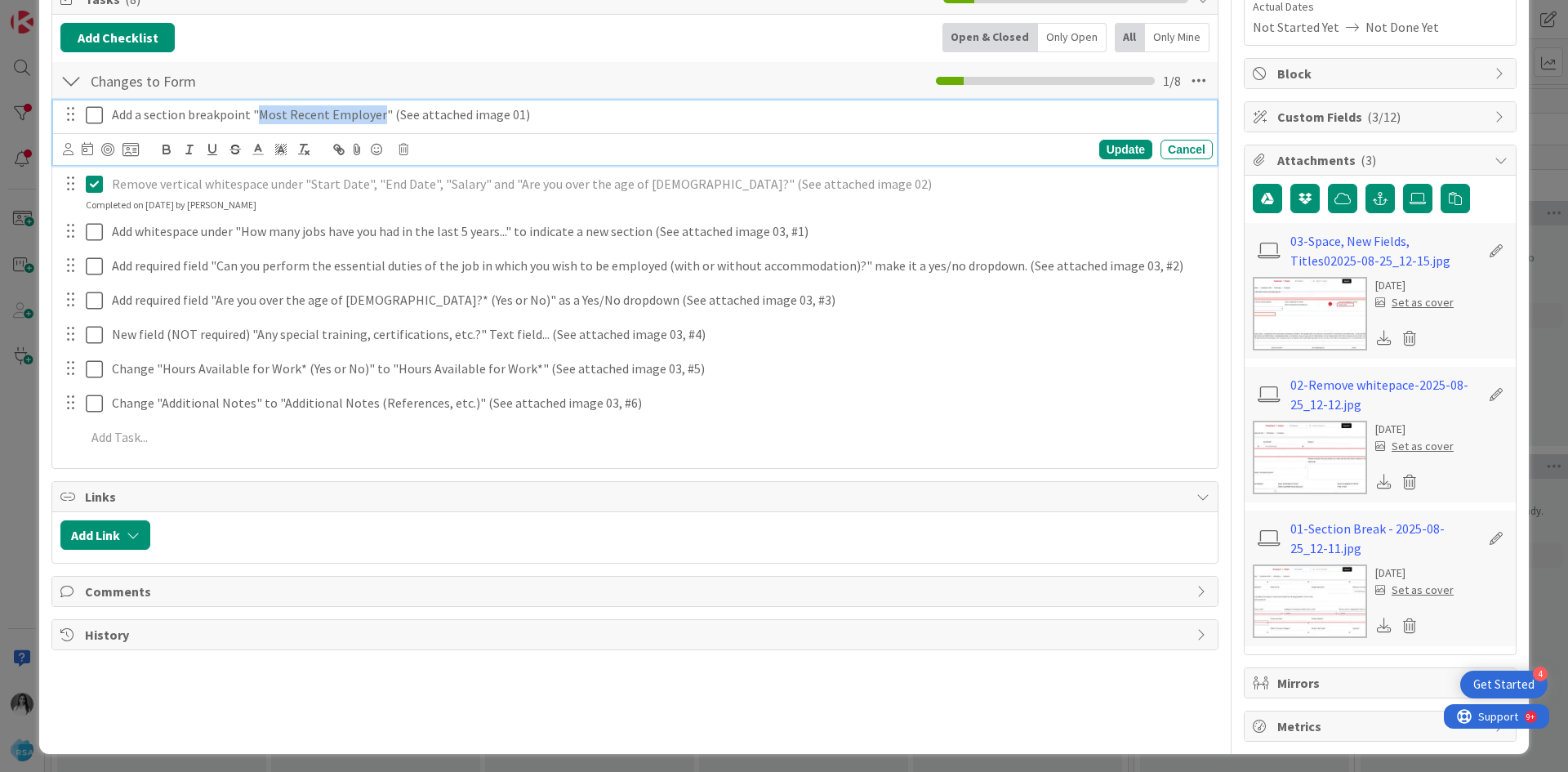
click at [1269, 606] on img at bounding box center [1310, 601] width 114 height 74
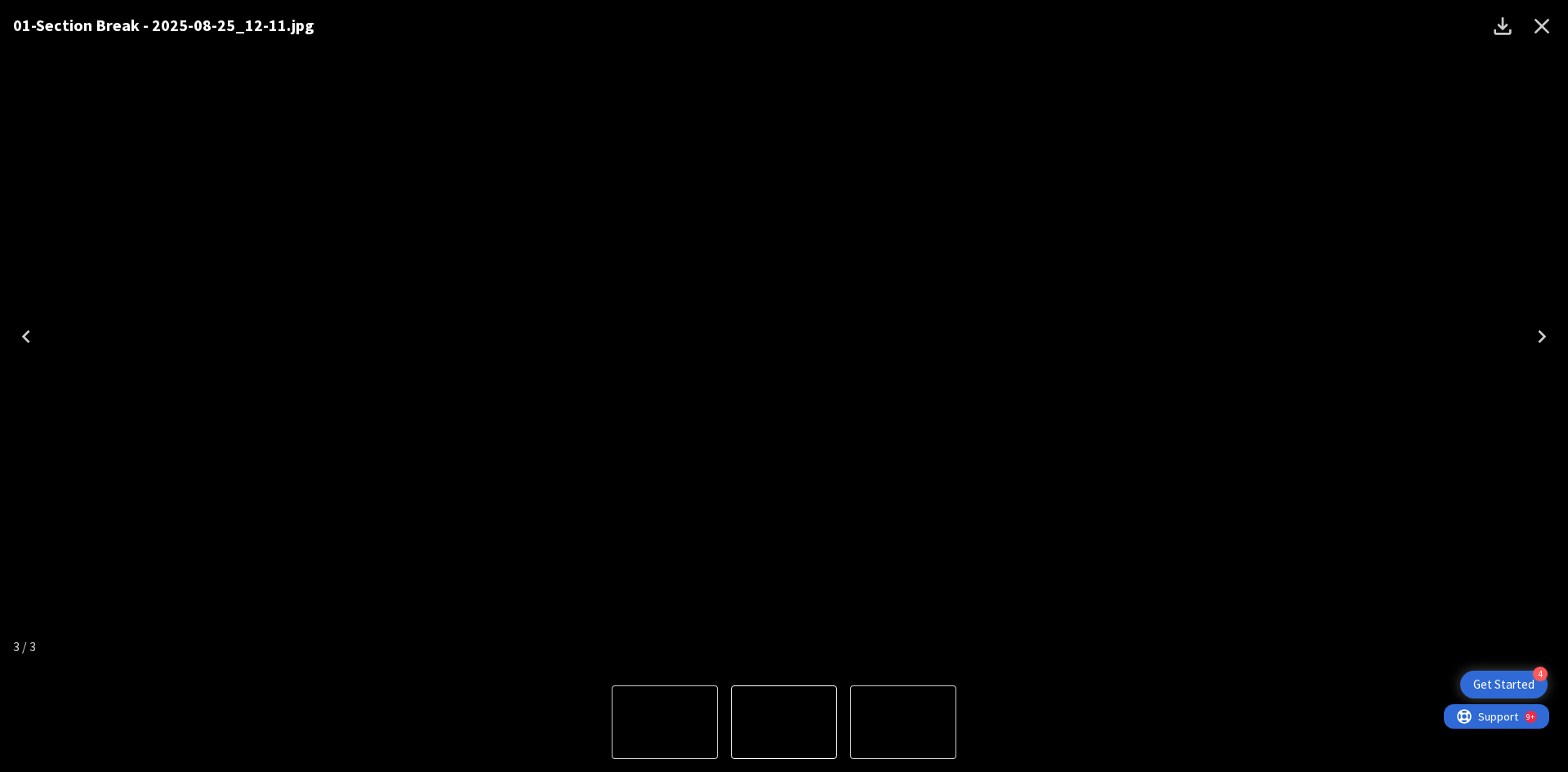
click at [1538, 23] on icon "Close" at bounding box center [1543, 26] width 16 height 16
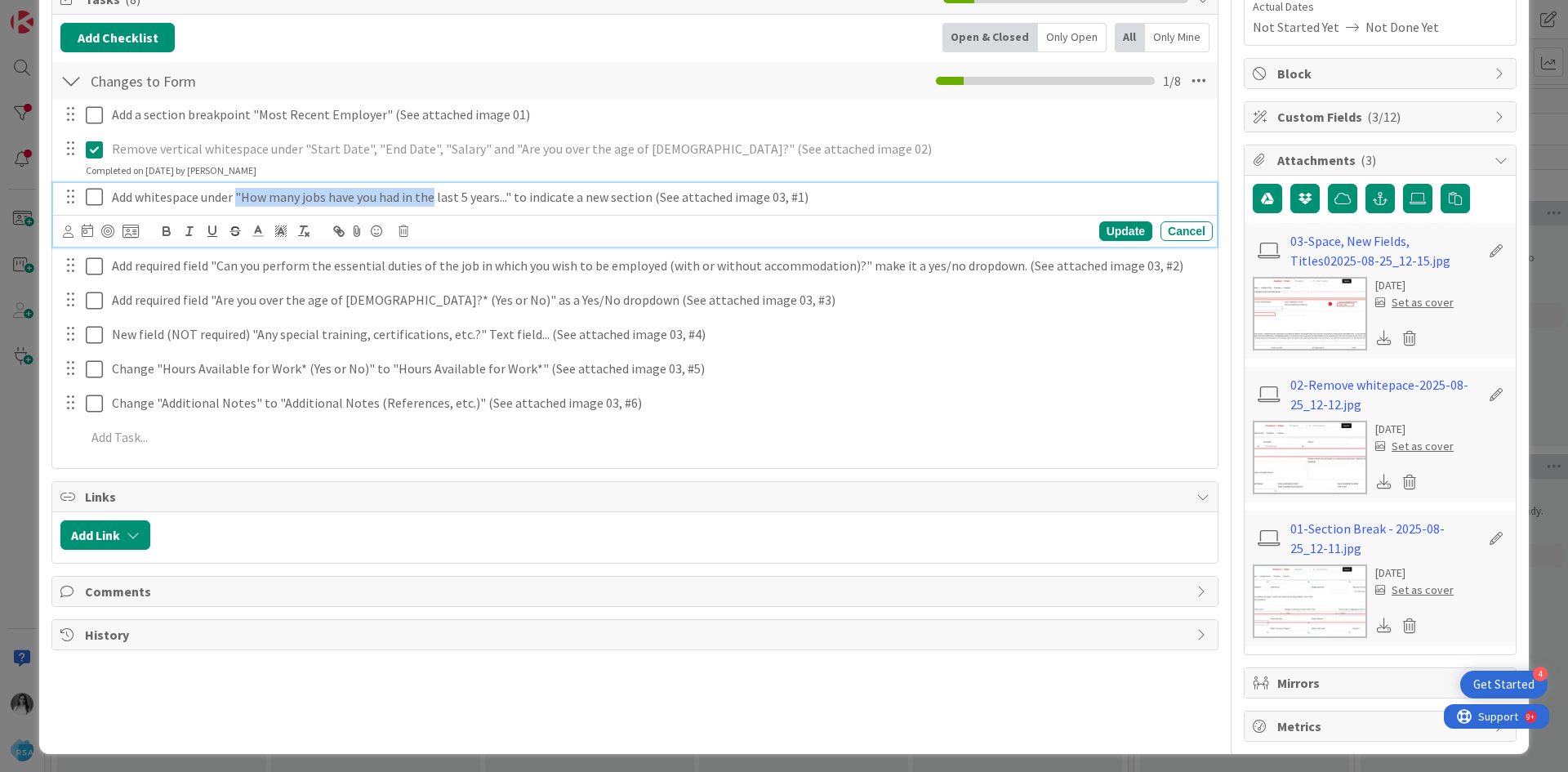
drag, startPoint x: 238, startPoint y: 202, endPoint x: 435, endPoint y: 210, distance: 197.2
click at [435, 210] on div "Add whitespace under "How many jobs have you had in the last 5 years..." to ind…" at bounding box center [659, 197] width 1108 height 29
copy p ""How many jobs have you had in the"
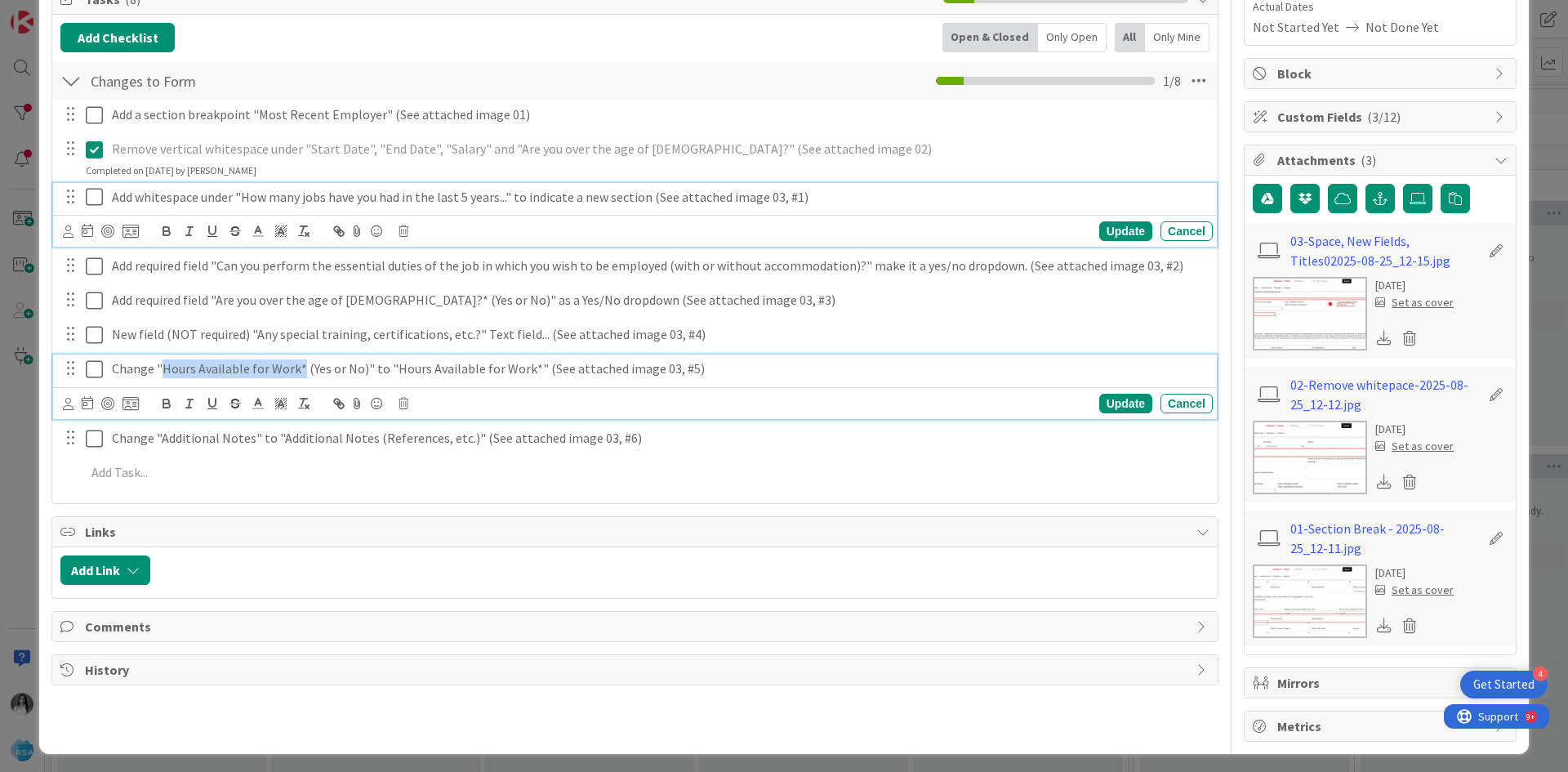
drag, startPoint x: 161, startPoint y: 366, endPoint x: 298, endPoint y: 366, distance: 137.0
click at [298, 366] on p "Change "Hours Available for Work* (Yes or No)" to "Hours Available for Work*" (…" at bounding box center [659, 368] width 1095 height 18
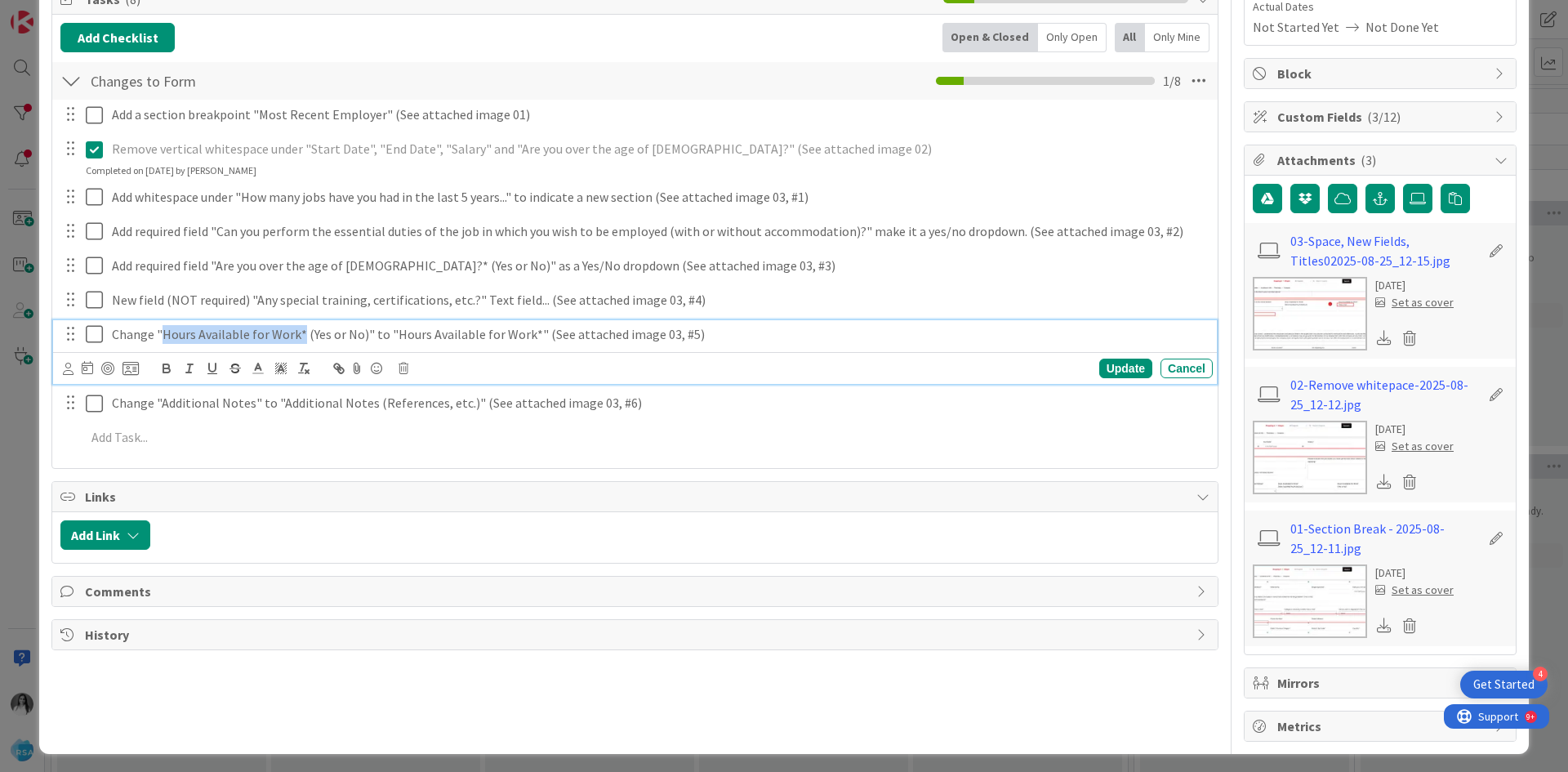
scroll to position [223, 0]
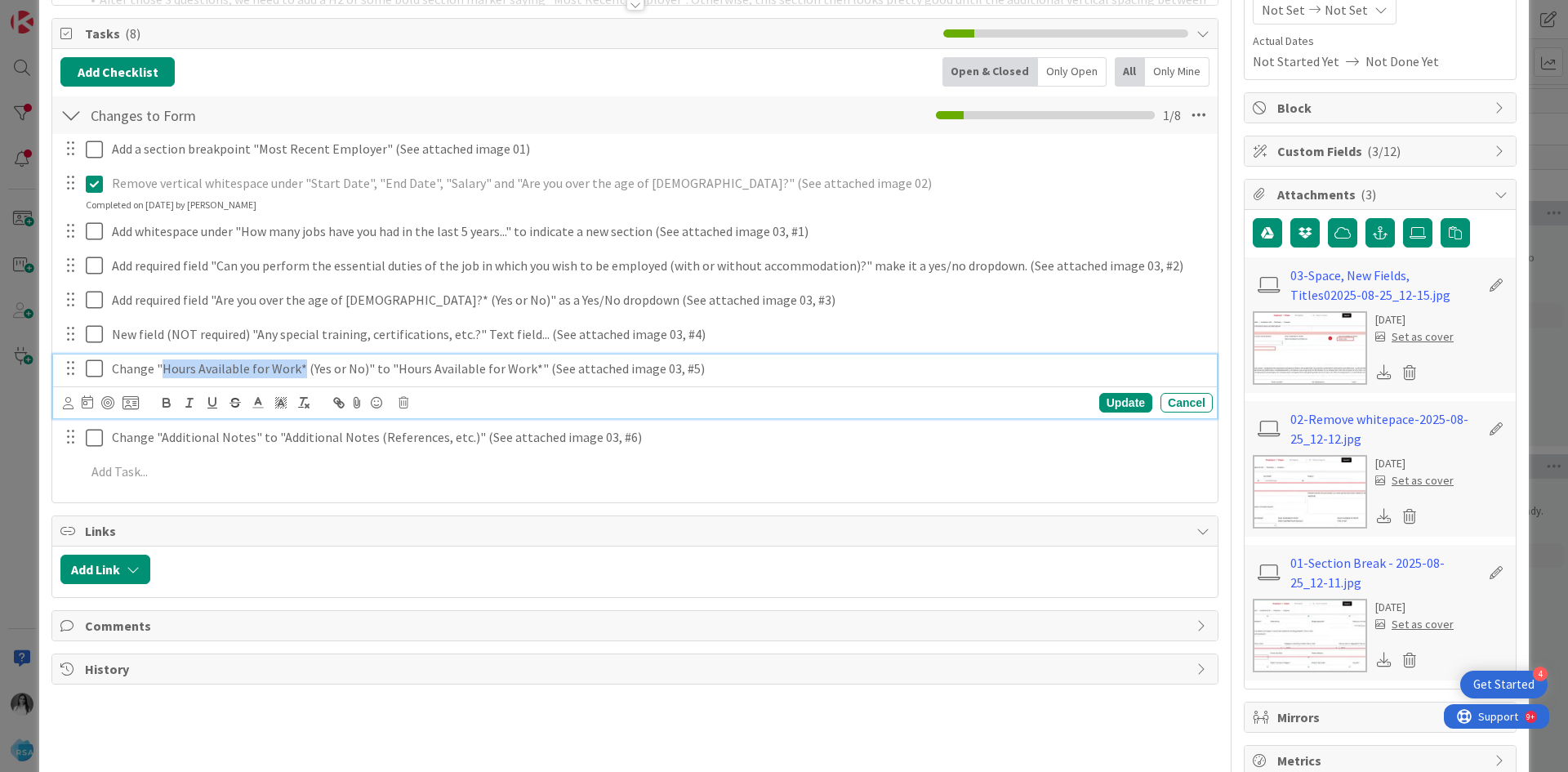
copy p "Hours Available for Work*"
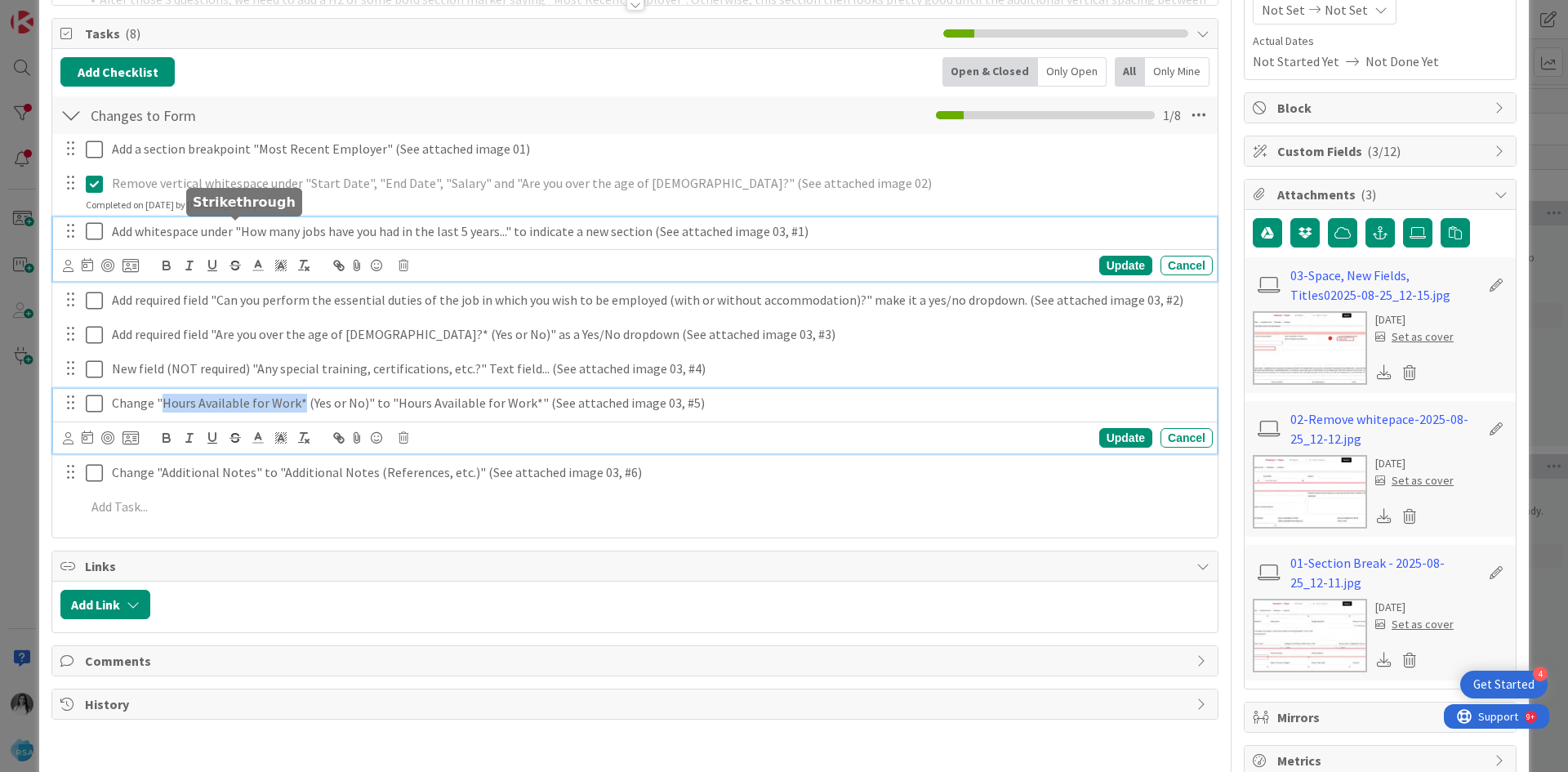
scroll to position [259, 0]
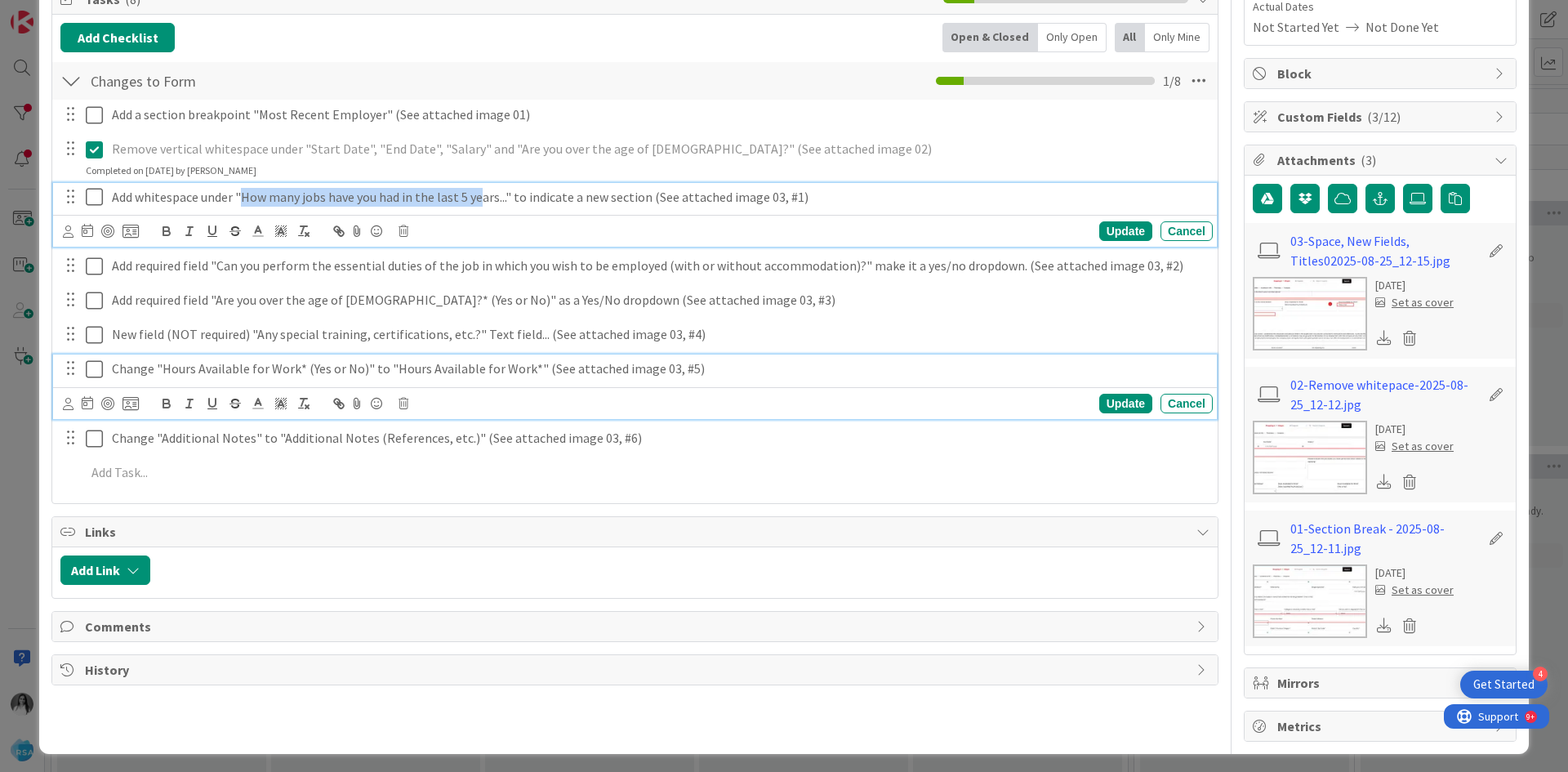
drag, startPoint x: 238, startPoint y: 228, endPoint x: 481, endPoint y: 263, distance: 245.5
click at [481, 263] on div "Add a section breakpoint "Most Recent Employer" (See attached image 01) Update …" at bounding box center [635, 296] width 1149 height 393
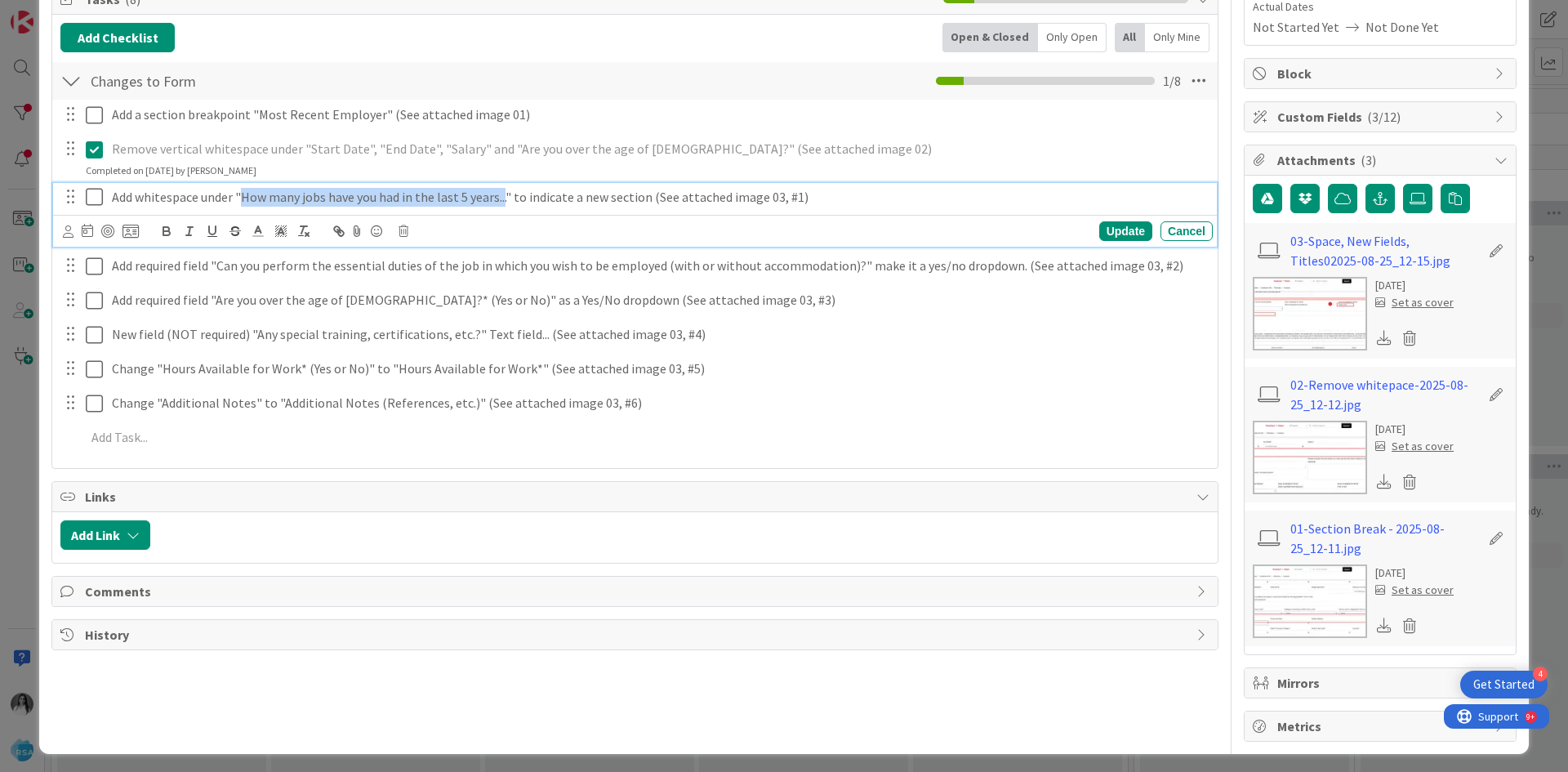
drag, startPoint x: 507, startPoint y: 200, endPoint x: 240, endPoint y: 193, distance: 267.1
click at [240, 193] on p "Add whitespace under "How many jobs have you had in the last 5 years..." to ind…" at bounding box center [659, 196] width 1095 height 18
copy p "How many jobs have you had in the last 5 years..."
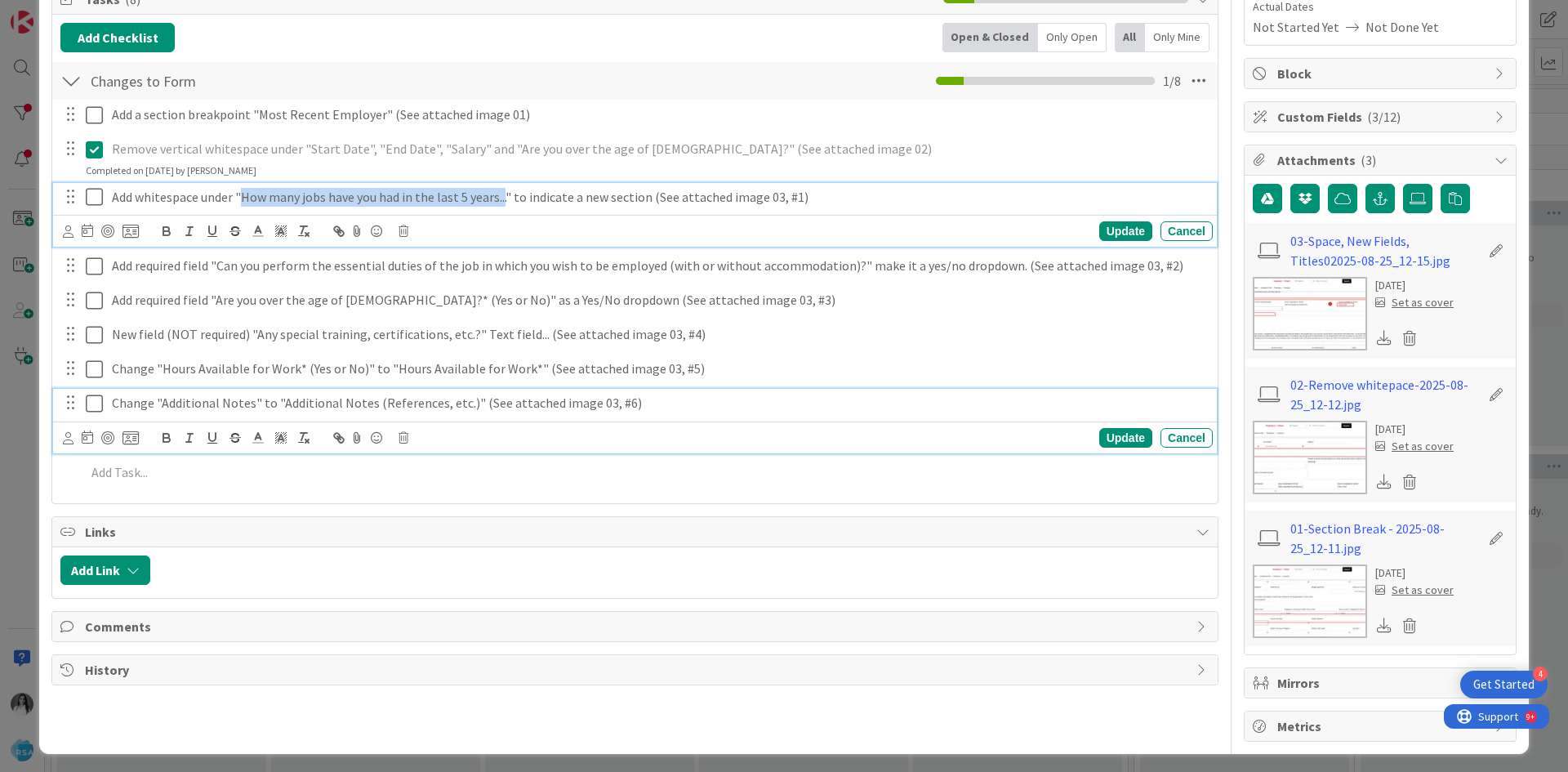
click at [741, 406] on p "Change "Additional Notes" to "Additional Notes (References, etc.)" (See attache…" at bounding box center [659, 402] width 1095 height 18
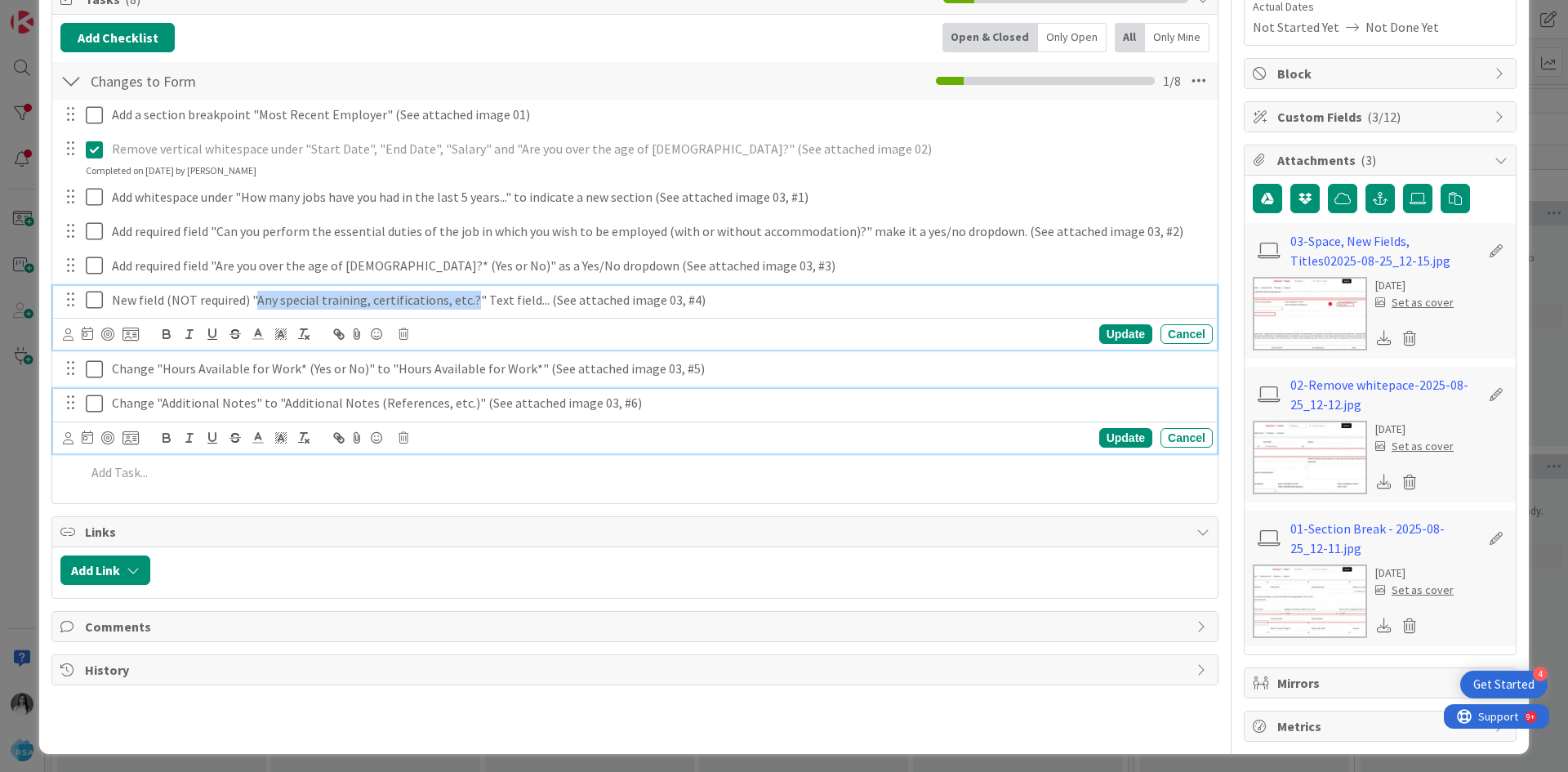
drag, startPoint x: 257, startPoint y: 333, endPoint x: 467, endPoint y: 310, distance: 211.3
click at [467, 310] on div "New field (NOT required) "Any special training, certifications, etc.?" Text fie…" at bounding box center [659, 300] width 1108 height 29
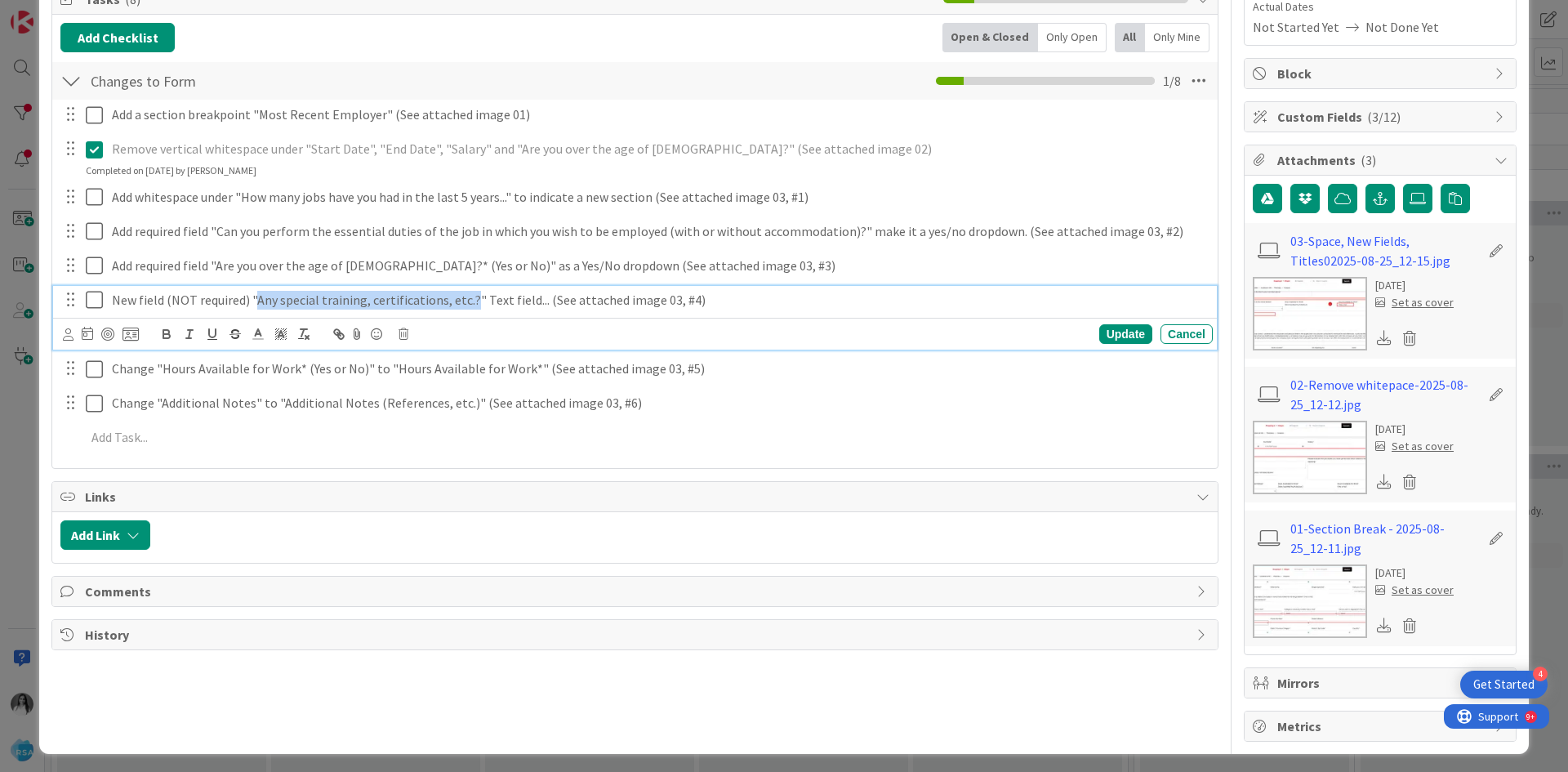
copy p "Any special training, certifications, etc.?"
click at [748, 294] on p "New field (NOT required) "Any special training, certifications, etc.?" Text fie…" at bounding box center [659, 300] width 1095 height 18
click at [592, 63] on div "Changes to Form Checklist Name 15 / 64 Changes to Form 1 / 8" at bounding box center [635, 81] width 1166 height 38
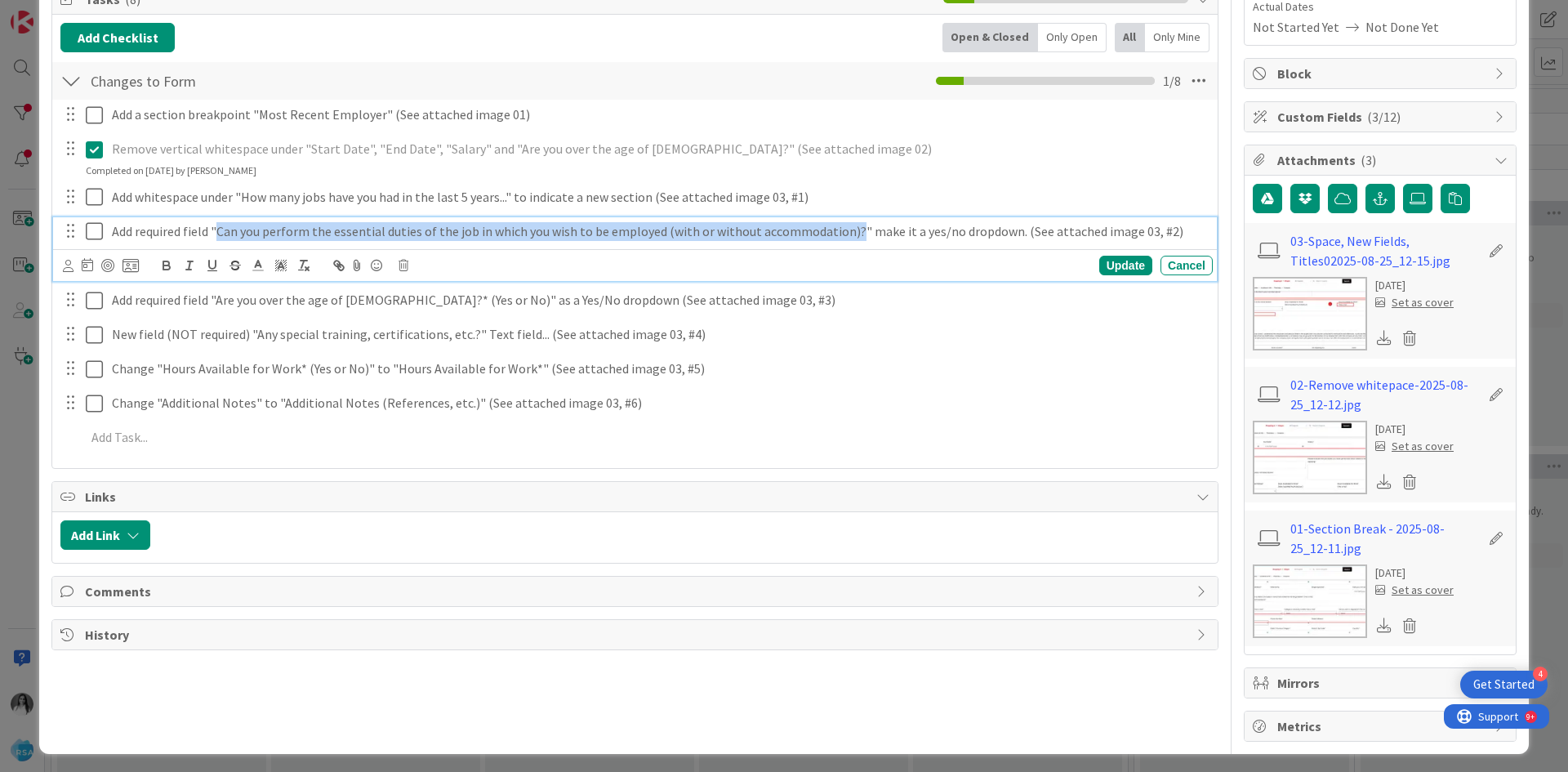
drag, startPoint x: 219, startPoint y: 226, endPoint x: 848, endPoint y: 237, distance: 629.1
click at [848, 237] on p "Add required field "Can you perform the essential duties of the job in which yo…" at bounding box center [659, 231] width 1095 height 18
